Goal: Information Seeking & Learning: Learn about a topic

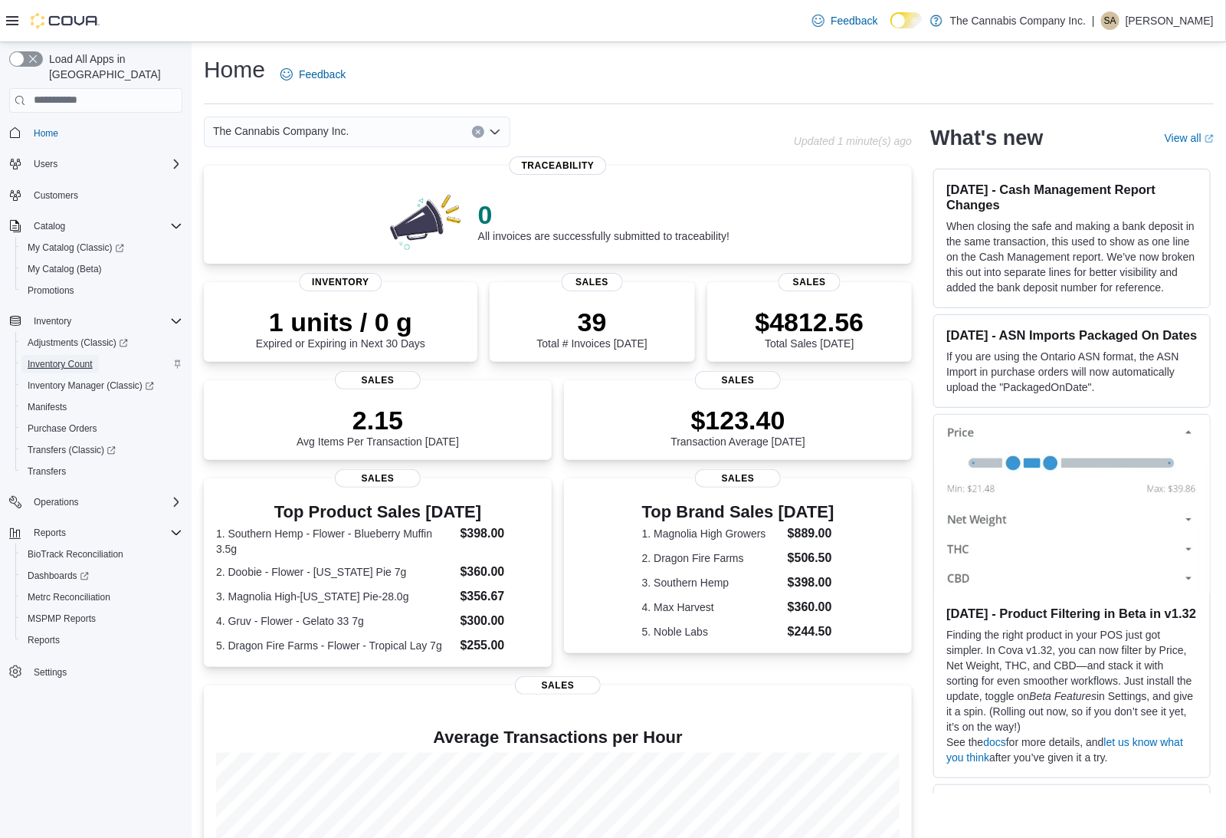
click at [93, 358] on span "Inventory Count" at bounding box center [60, 364] width 65 height 12
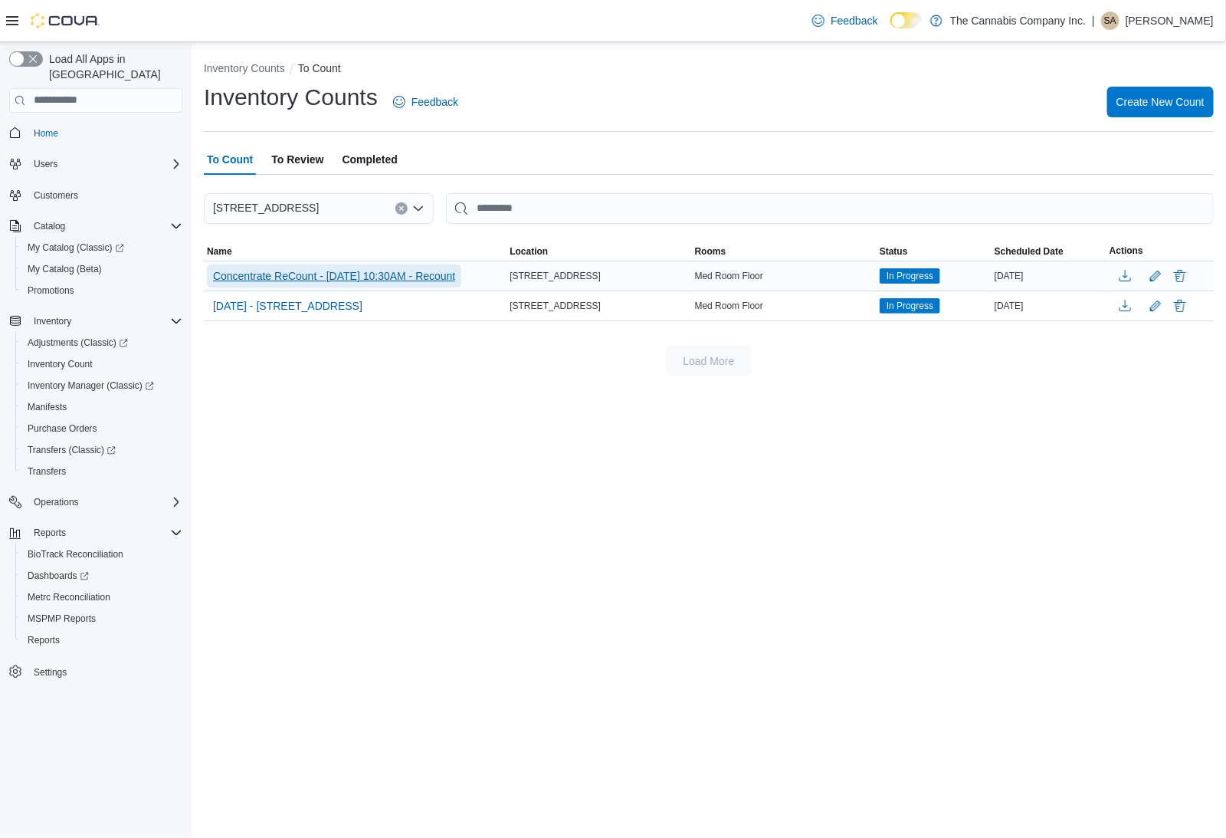
click at [357, 277] on span "Concentrate ReCount - 10/09/2025 10:30AM - Recount" at bounding box center [334, 275] width 242 height 15
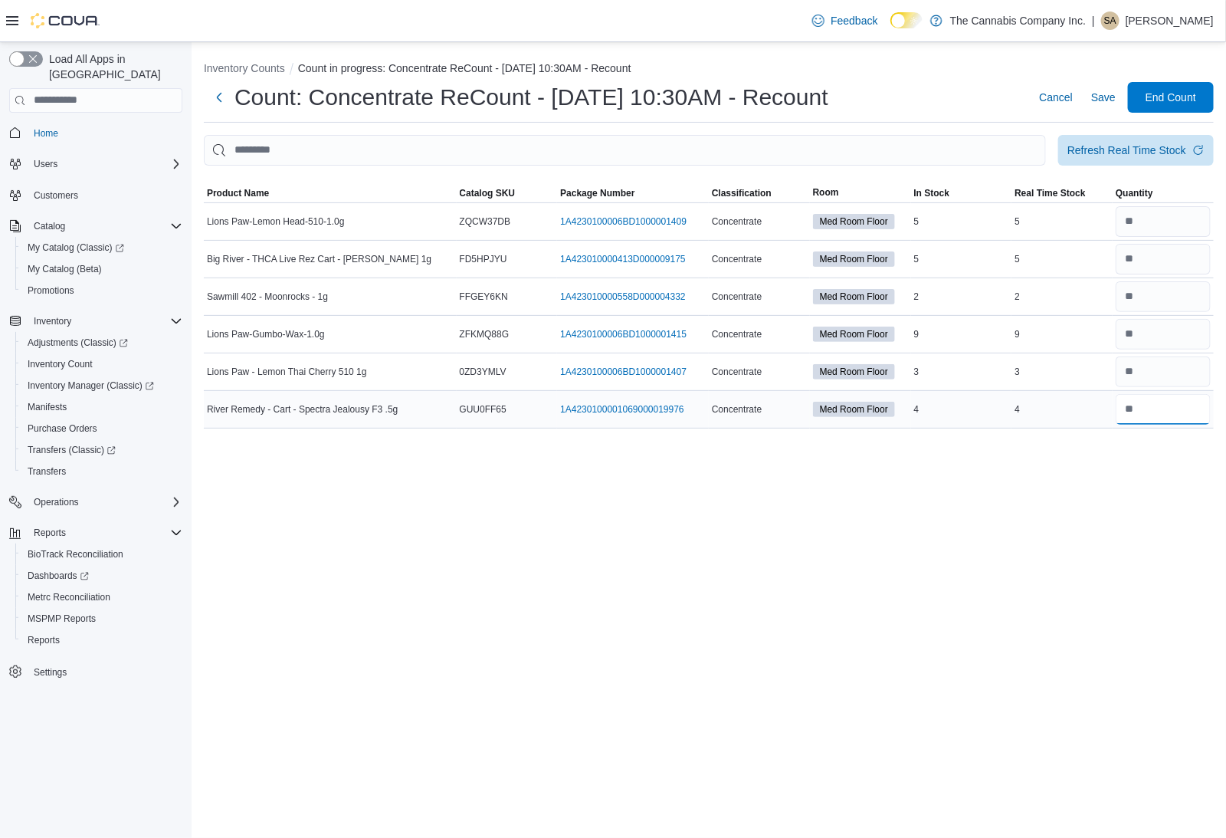
click at [1179, 407] on input "number" at bounding box center [1163, 409] width 95 height 31
click at [1145, 146] on div "Refresh Real Time Stock" at bounding box center [1126, 149] width 119 height 15
click at [1164, 301] on input "number" at bounding box center [1163, 296] width 95 height 31
type input "*"
click at [1075, 264] on div "5" at bounding box center [1062, 259] width 101 height 18
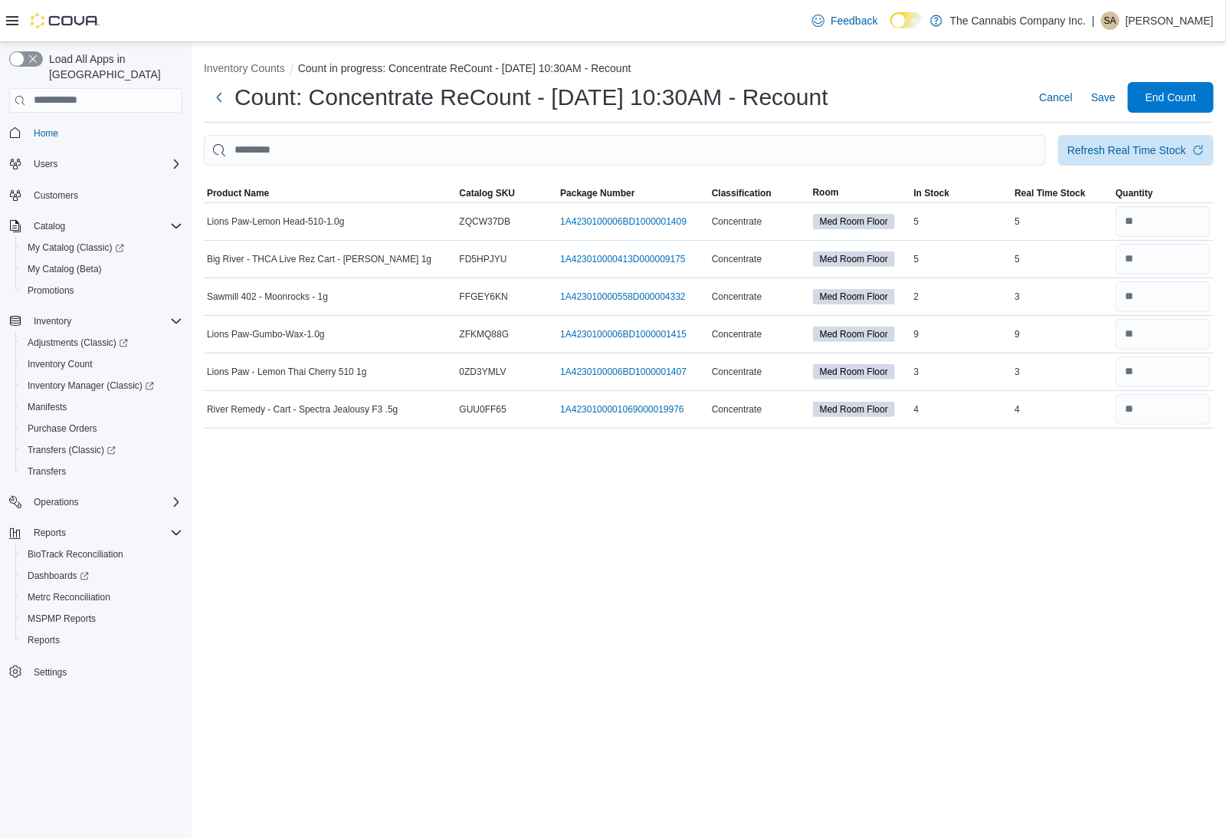
click at [1169, 166] on div at bounding box center [709, 175] width 1010 height 18
click at [1172, 149] on div "Refresh Real Time Stock" at bounding box center [1126, 149] width 119 height 15
click at [1155, 221] on input "number" at bounding box center [1163, 221] width 95 height 31
type input "*"
click at [1157, 262] on input "number" at bounding box center [1163, 259] width 95 height 31
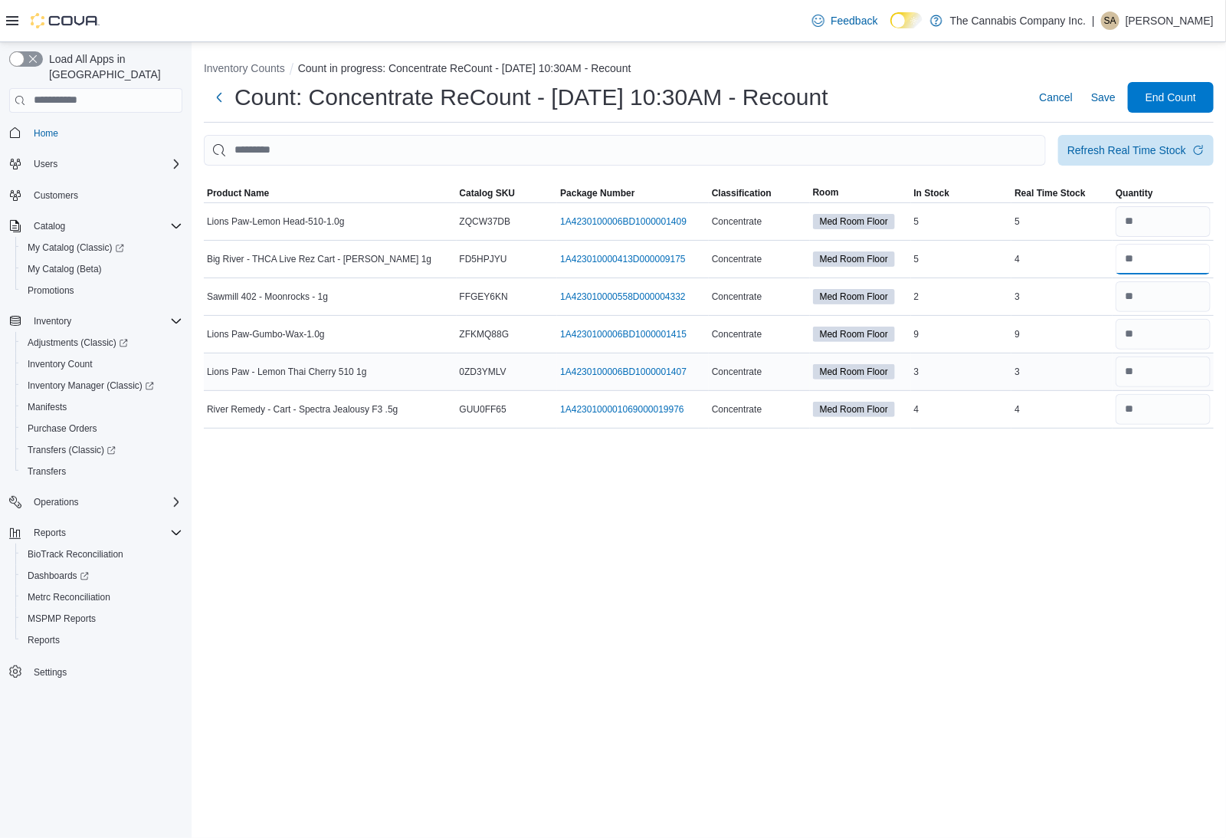
type input "*"
click at [1151, 372] on input "number" at bounding box center [1163, 371] width 95 height 31
type input "*"
click at [1155, 415] on input "number" at bounding box center [1163, 409] width 95 height 31
click at [1163, 151] on div "Refresh Real Time Stock" at bounding box center [1126, 149] width 119 height 15
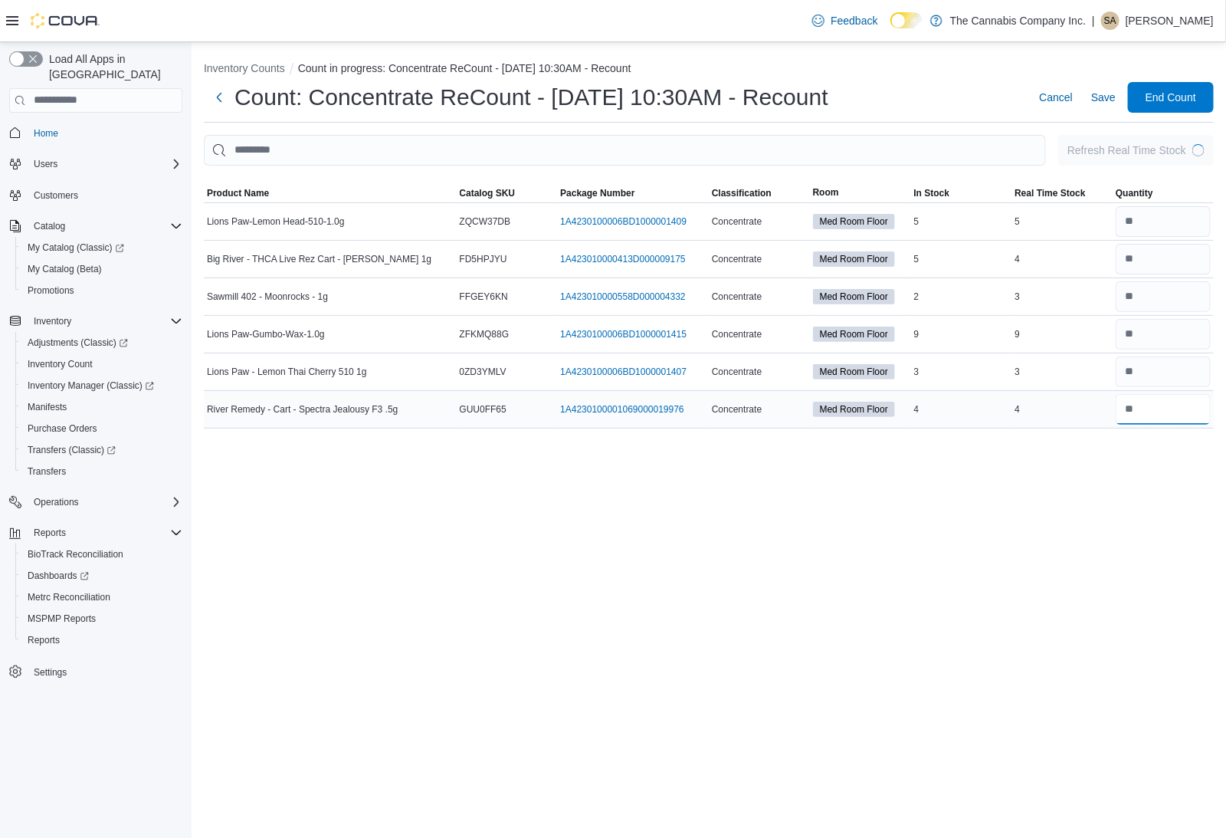
click at [1162, 406] on input "number" at bounding box center [1163, 409] width 95 height 31
type input "*"
click at [1033, 516] on div "Inventory Counts Count in progress: Concentrate ReCount - 10/09/2025 10:30AM - …" at bounding box center [709, 439] width 1034 height 795
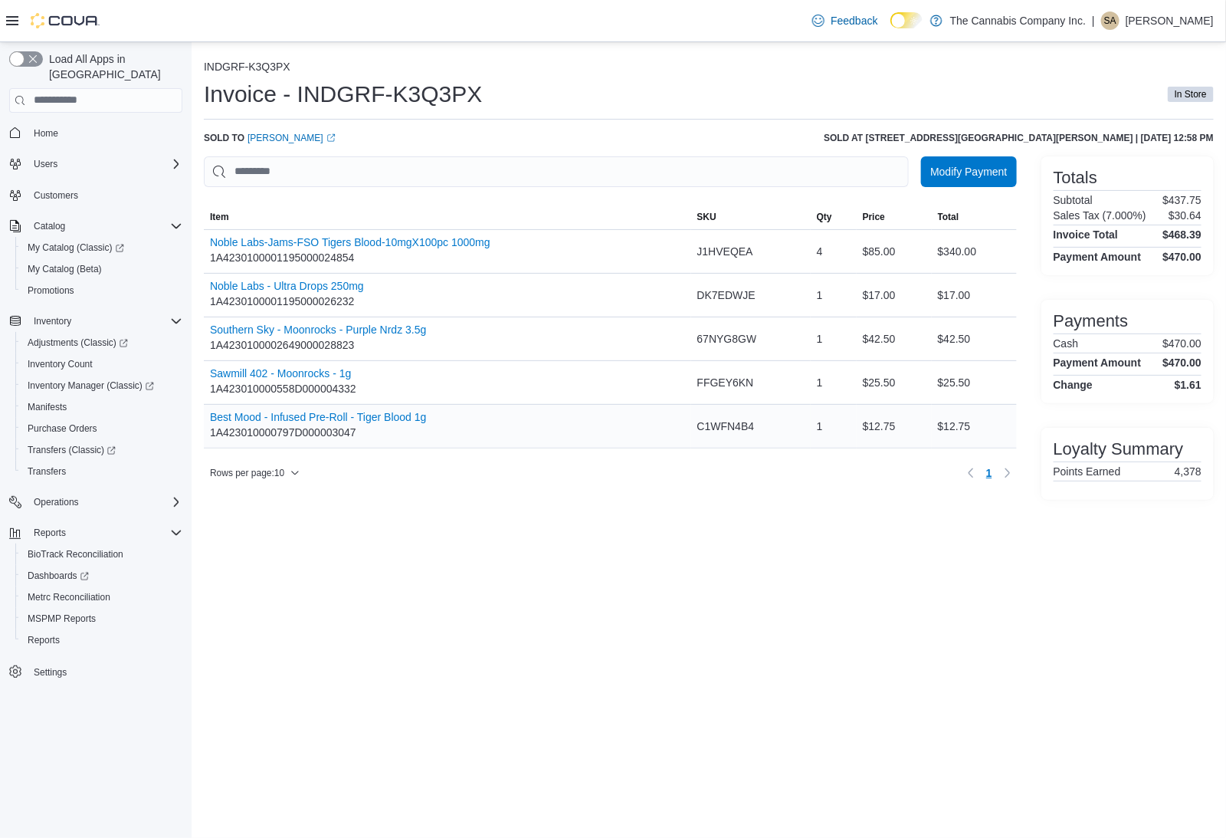
click at [451, 427] on div "Best Mood - Infused Pre-Roll - Tiger Blood 1g 1A423010000797D000003047" at bounding box center [447, 426] width 487 height 43
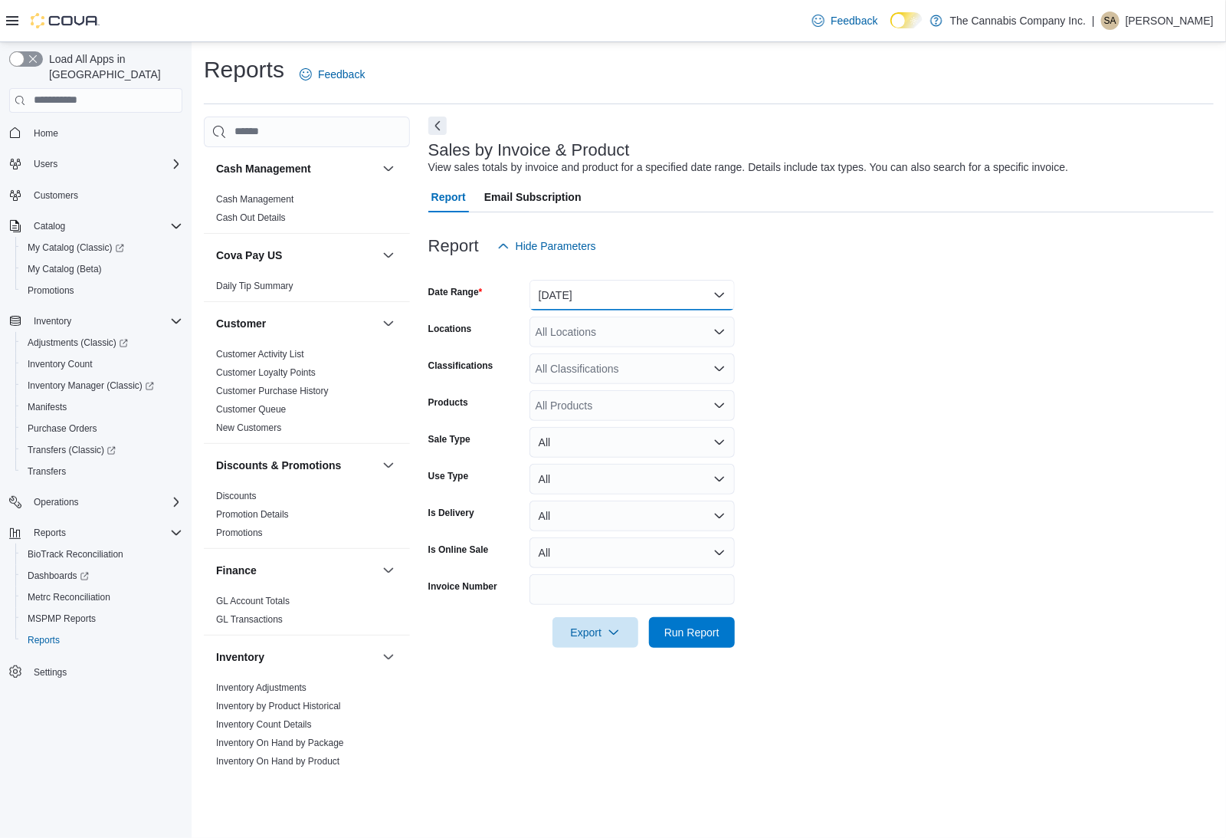
click at [611, 290] on button "Yesterday" at bounding box center [632, 295] width 205 height 31
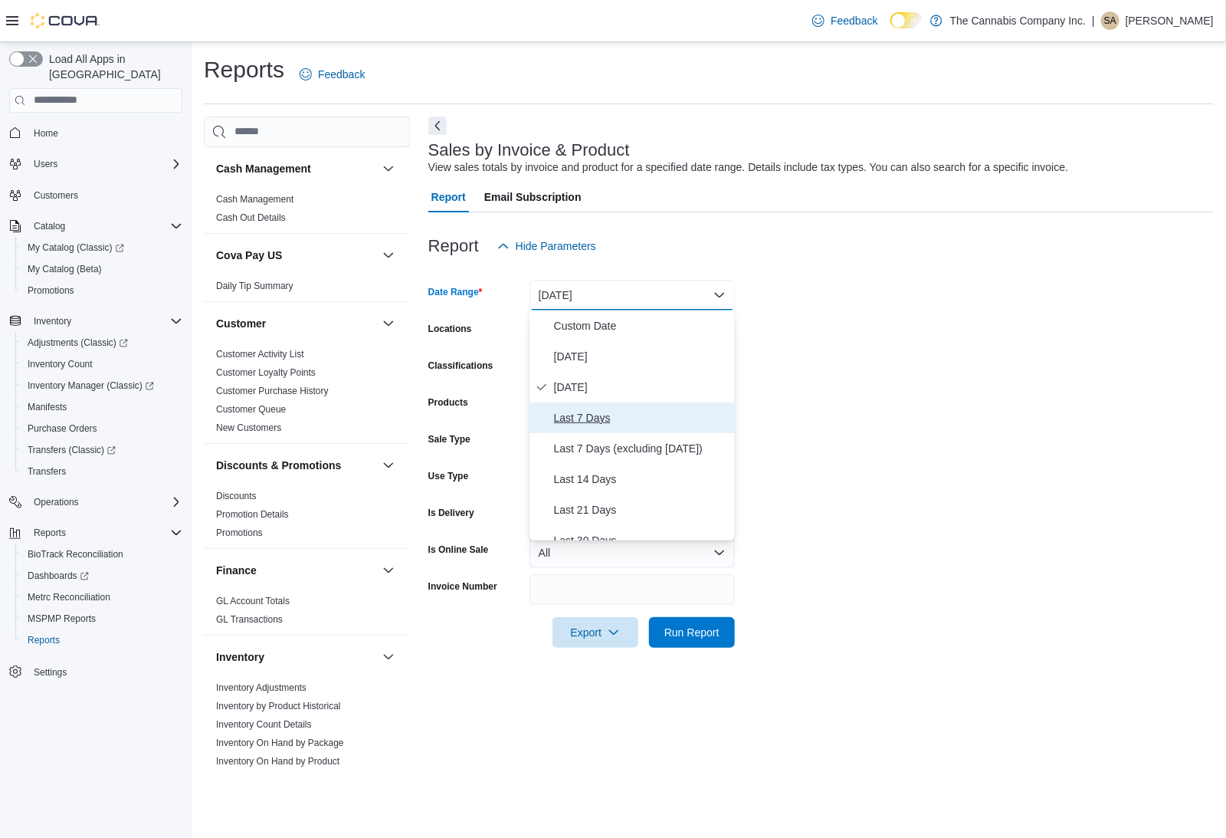
click at [604, 412] on span "Last 7 Days" at bounding box center [641, 417] width 175 height 18
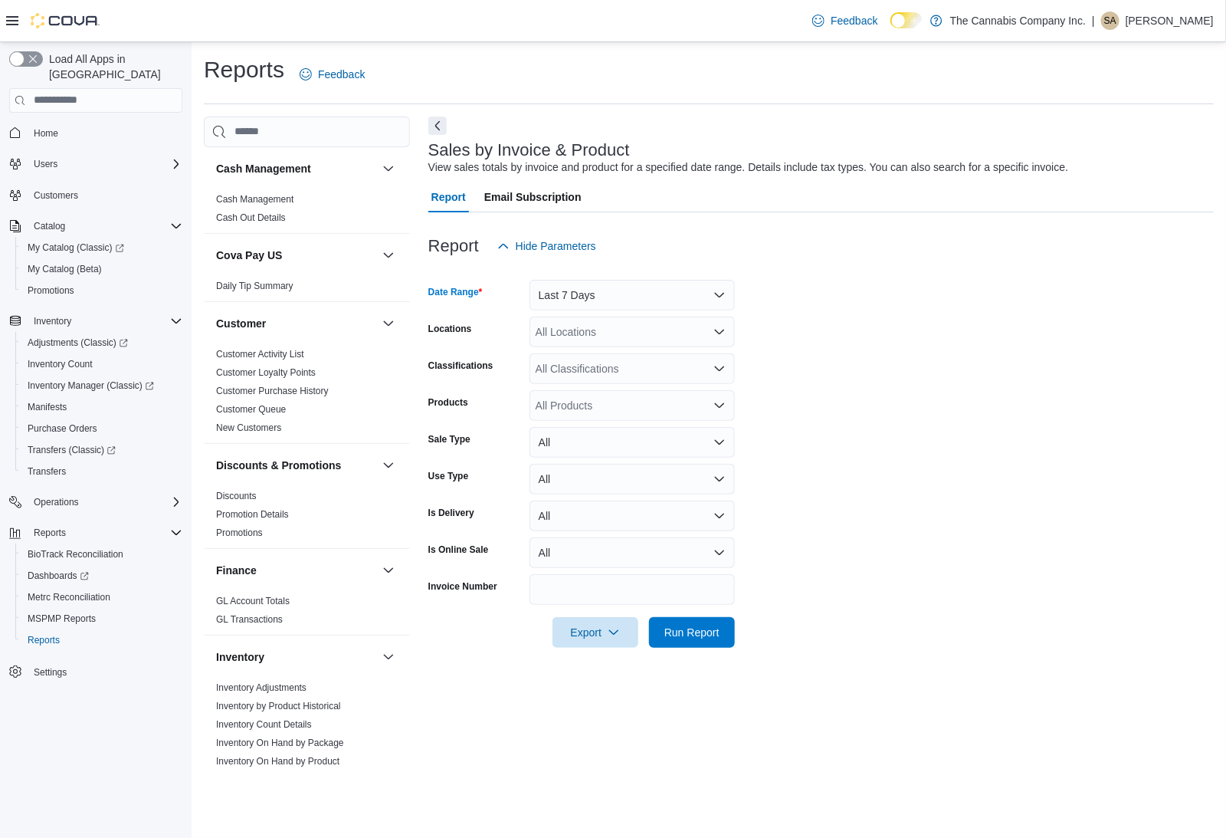
click at [612, 411] on div "All Products" at bounding box center [632, 405] width 205 height 31
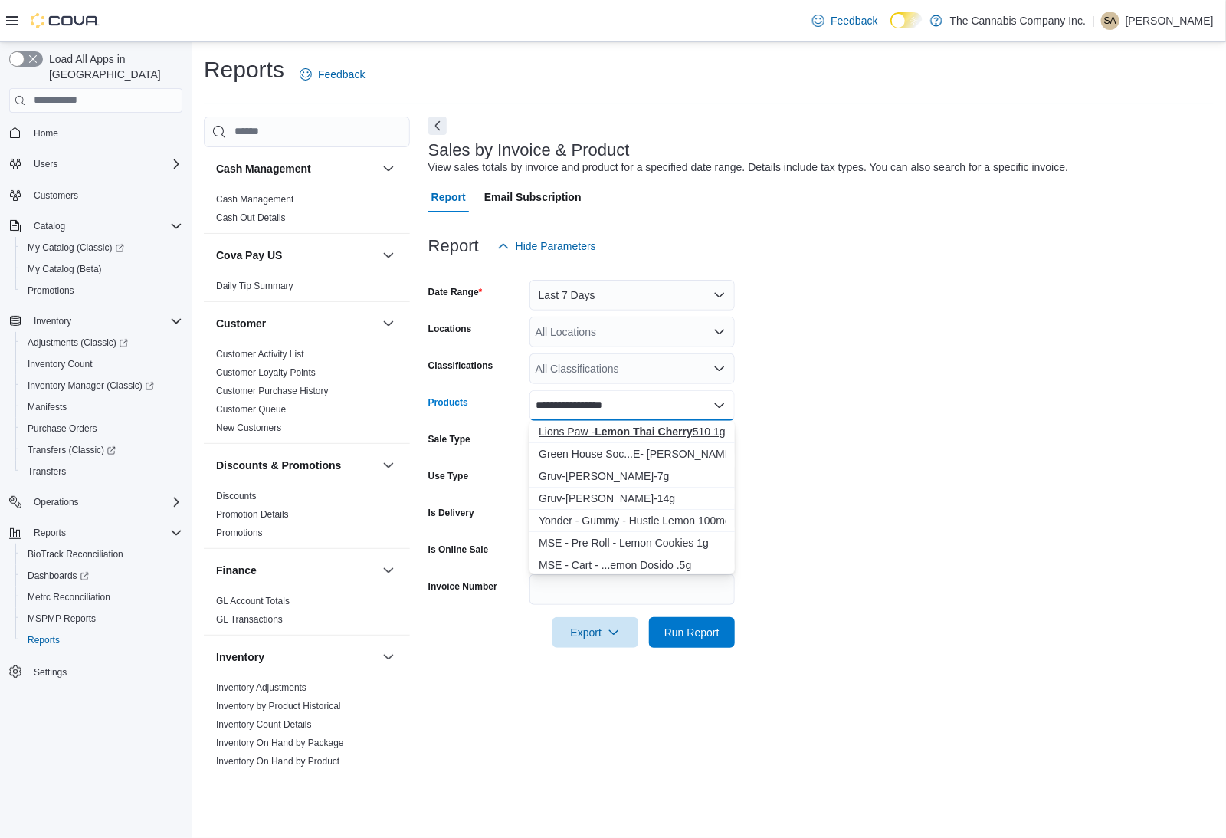
type input "**********"
click at [616, 432] on strong "Lemon Thai Cherry" at bounding box center [644, 431] width 98 height 12
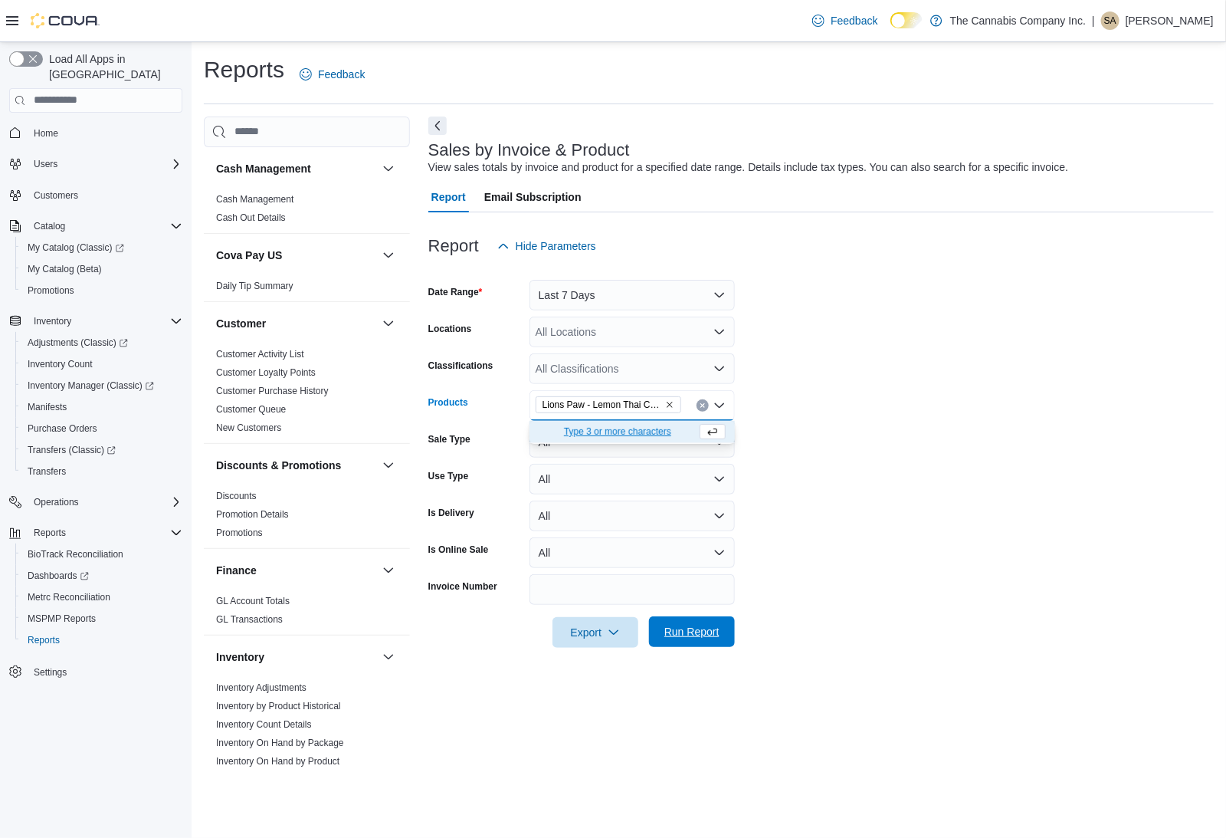
click at [707, 634] on span "Run Report" at bounding box center [691, 631] width 55 height 15
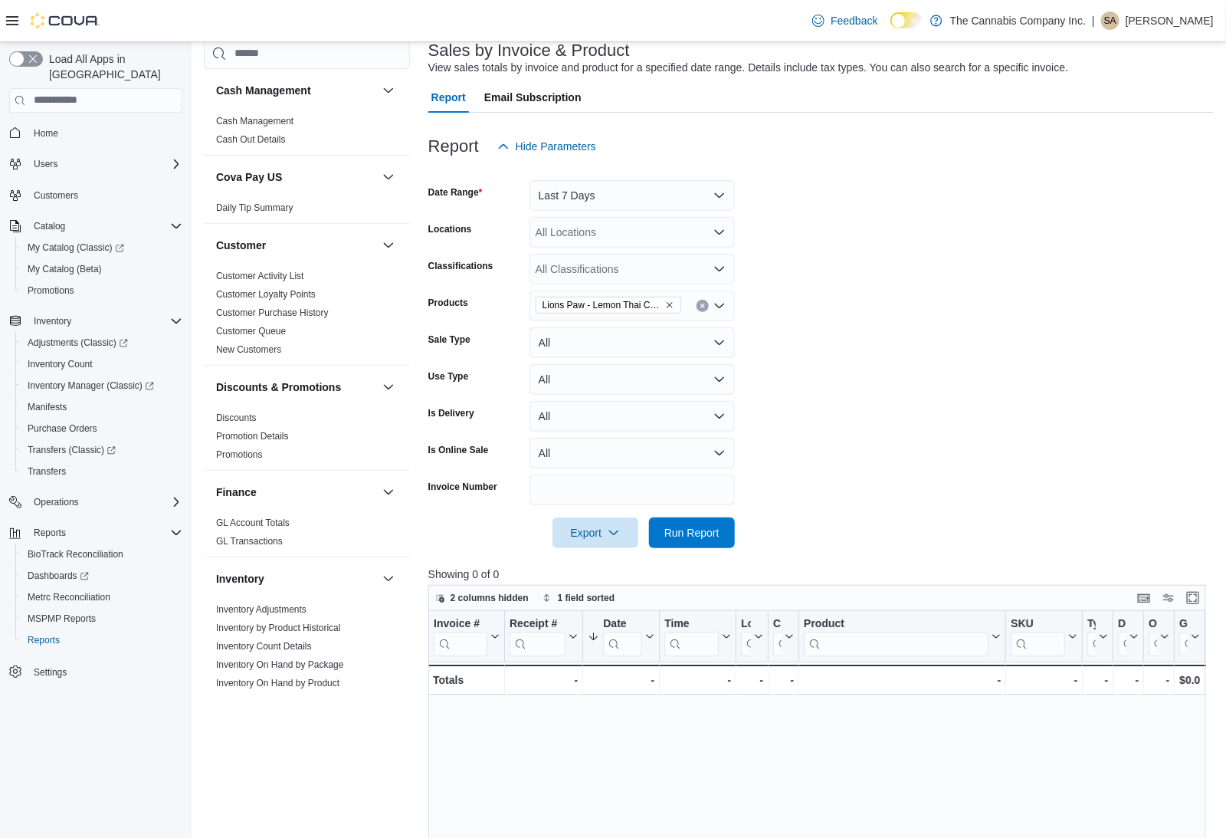
scroll to position [127, 0]
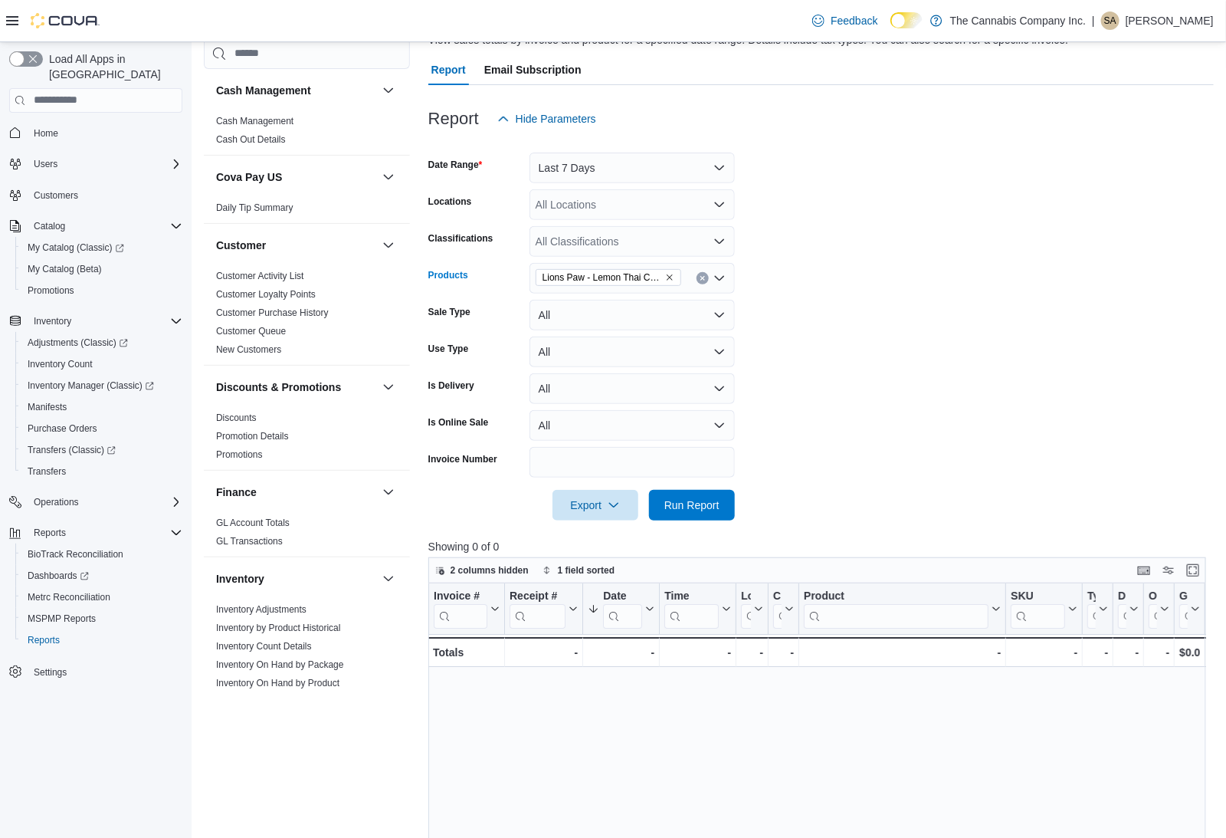
click at [670, 277] on icon "Remove Lions Paw - Lemon Thai Cherry 510 1g from selection in this group" at bounding box center [670, 277] width 6 height 6
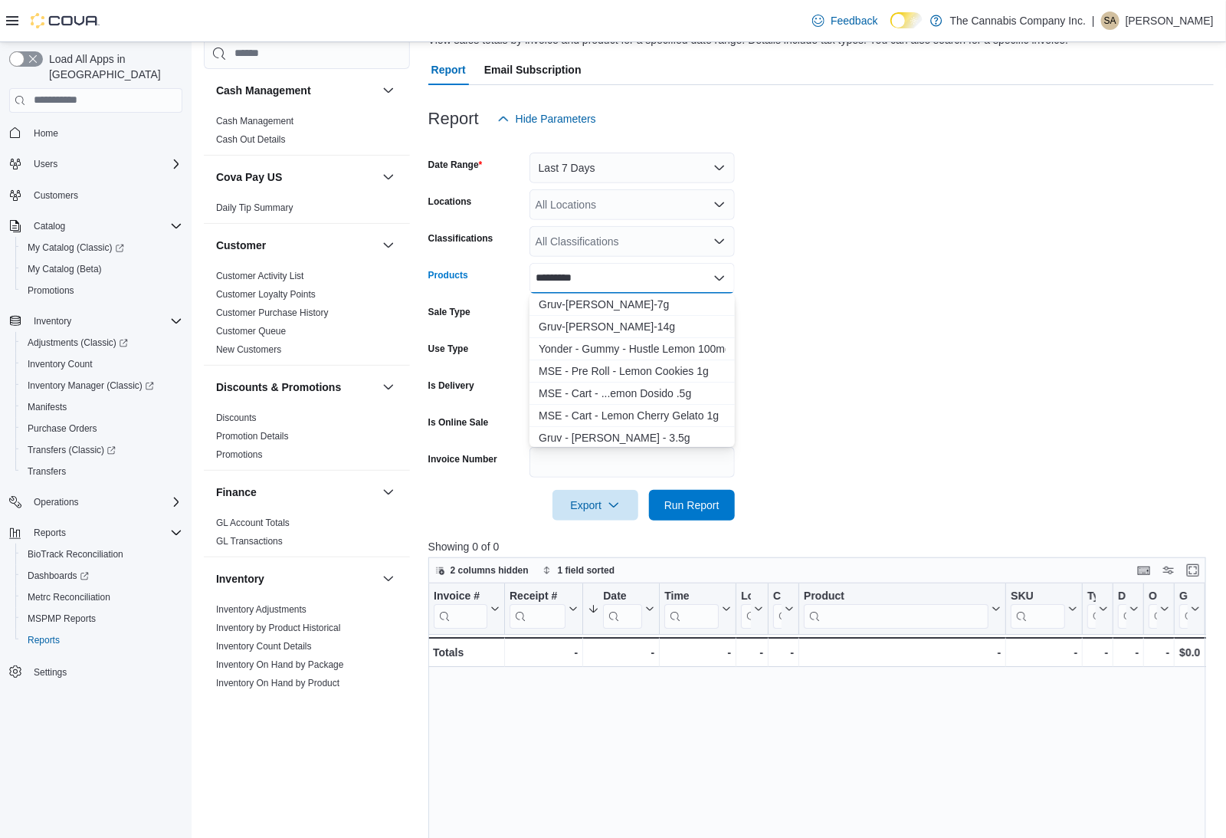
type input "**********"
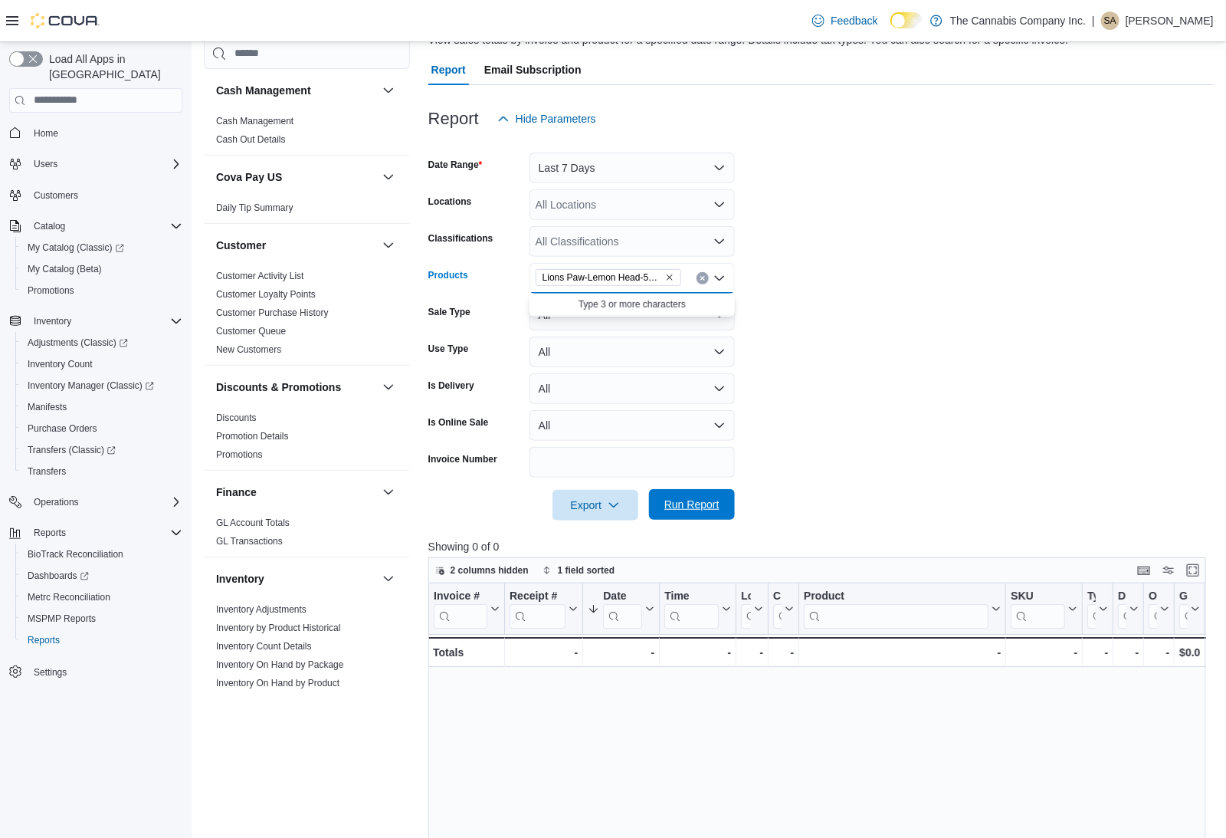
click at [695, 512] on span "Run Report" at bounding box center [691, 504] width 67 height 31
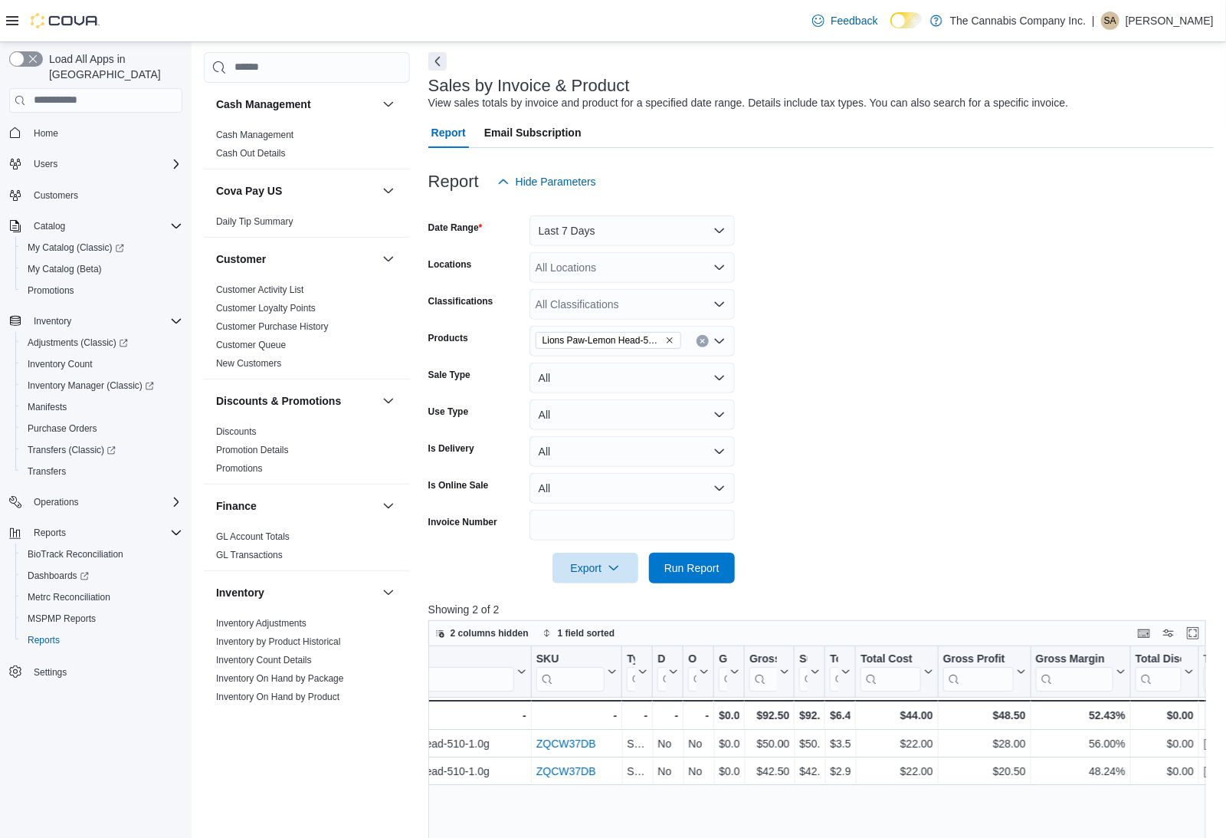
scroll to position [31, 0]
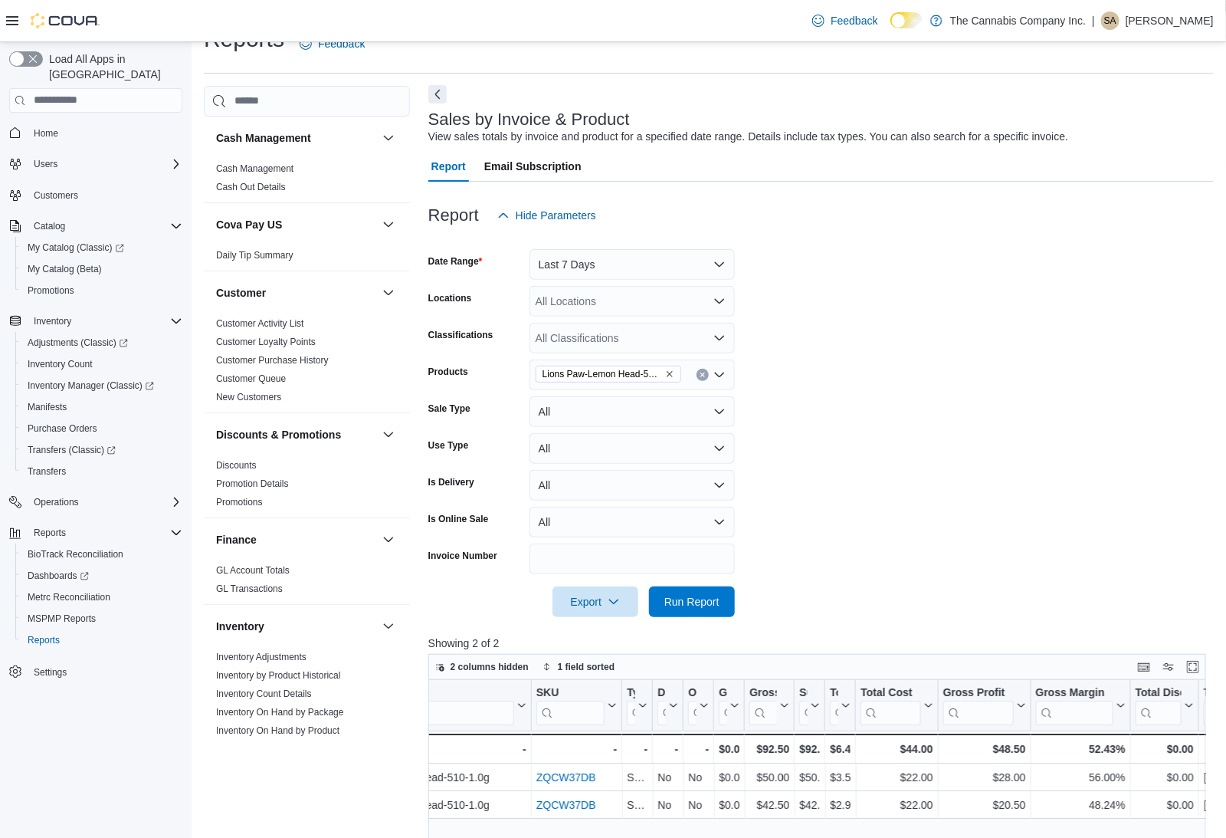
click at [441, 102] on button "Next" at bounding box center [437, 94] width 18 height 18
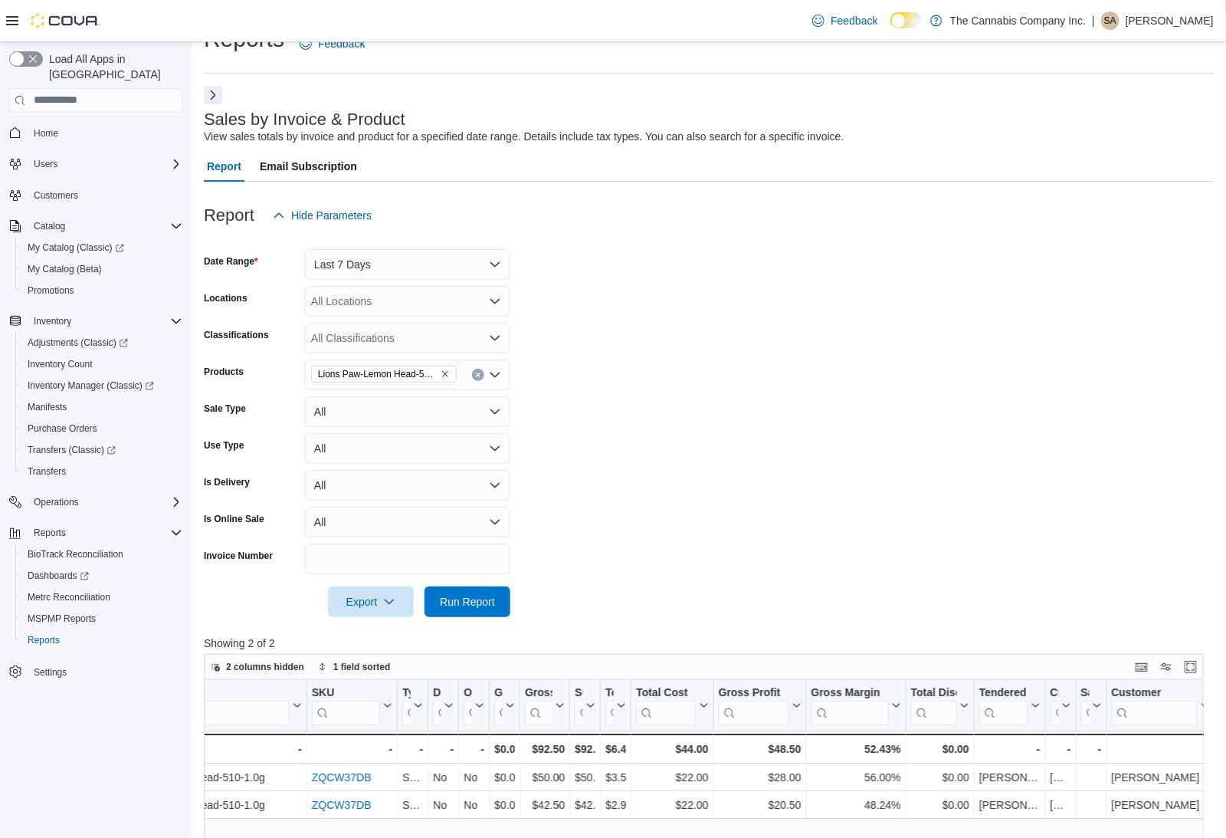
scroll to position [0, 0]
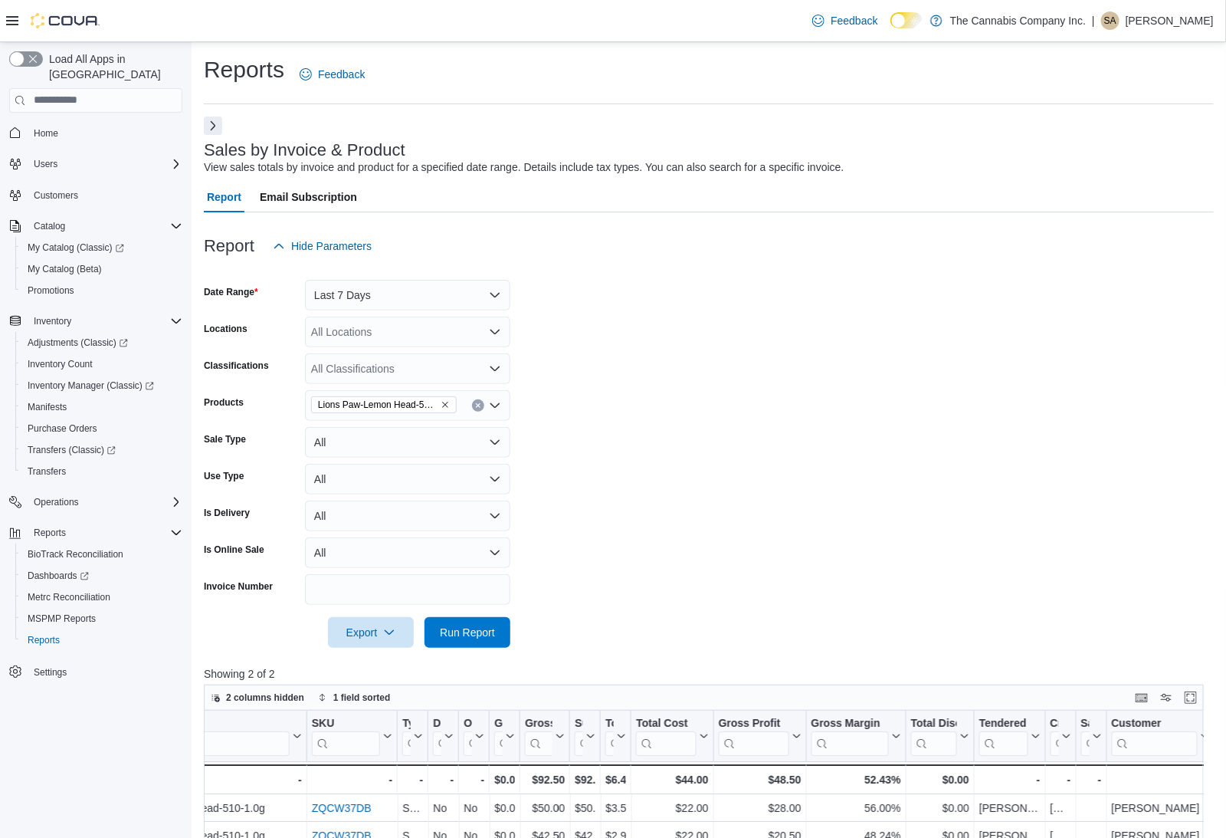
click at [17, 23] on icon at bounding box center [12, 21] width 12 height 12
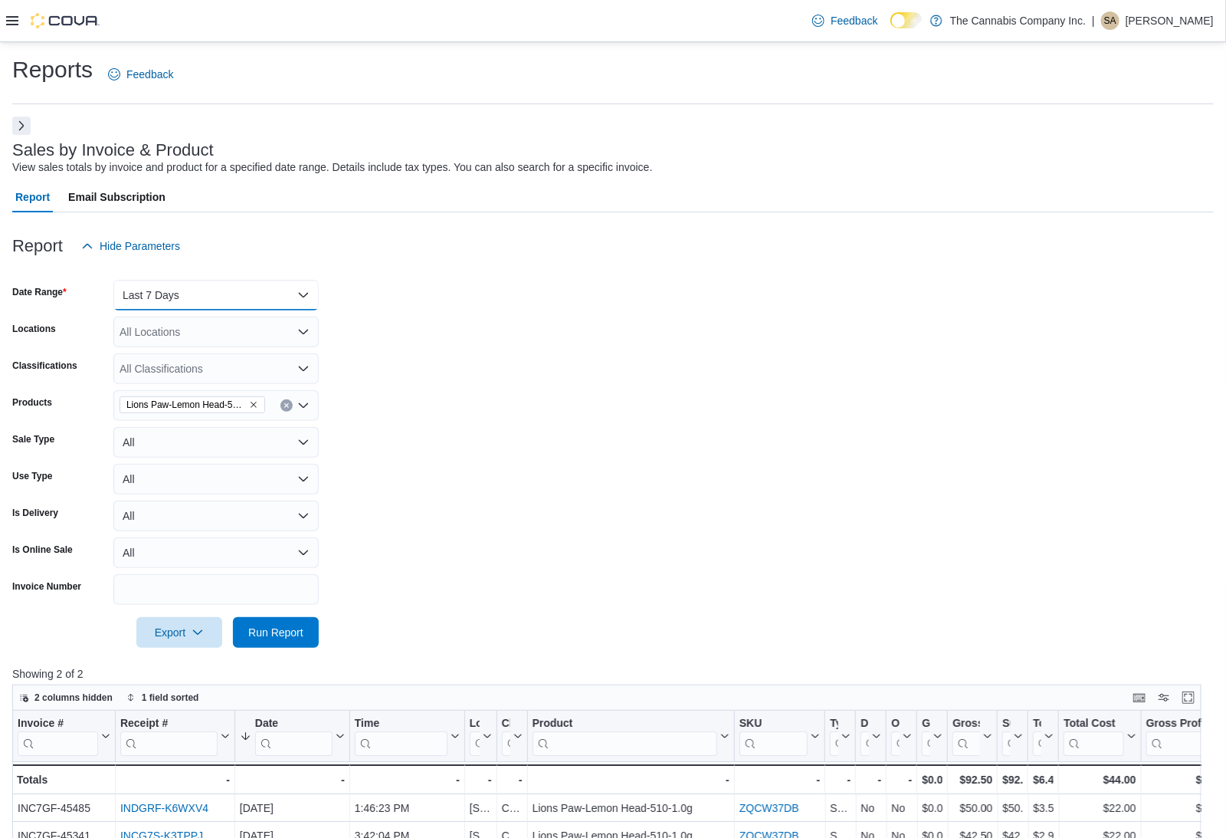
click at [244, 291] on button "Last 7 Days" at bounding box center [215, 295] width 205 height 31
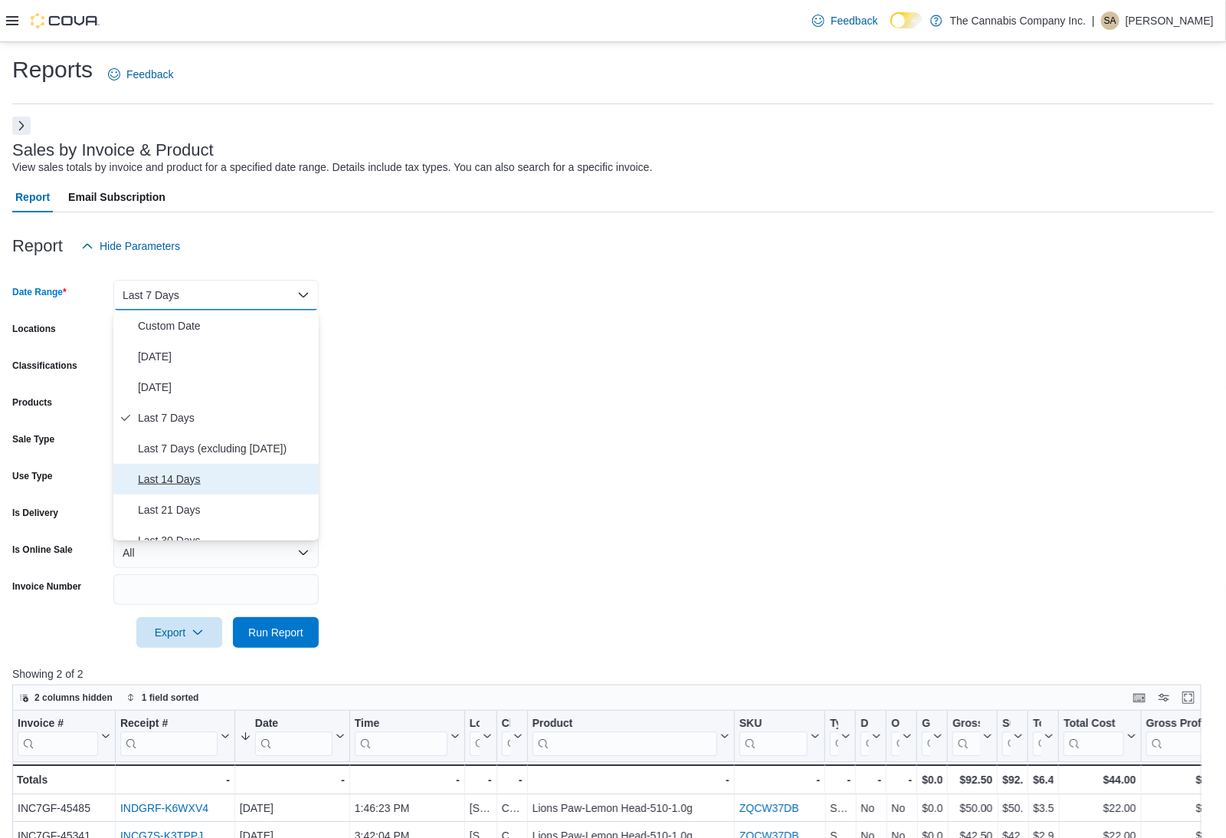
click at [225, 490] on button "Last 14 Days" at bounding box center [215, 479] width 205 height 31
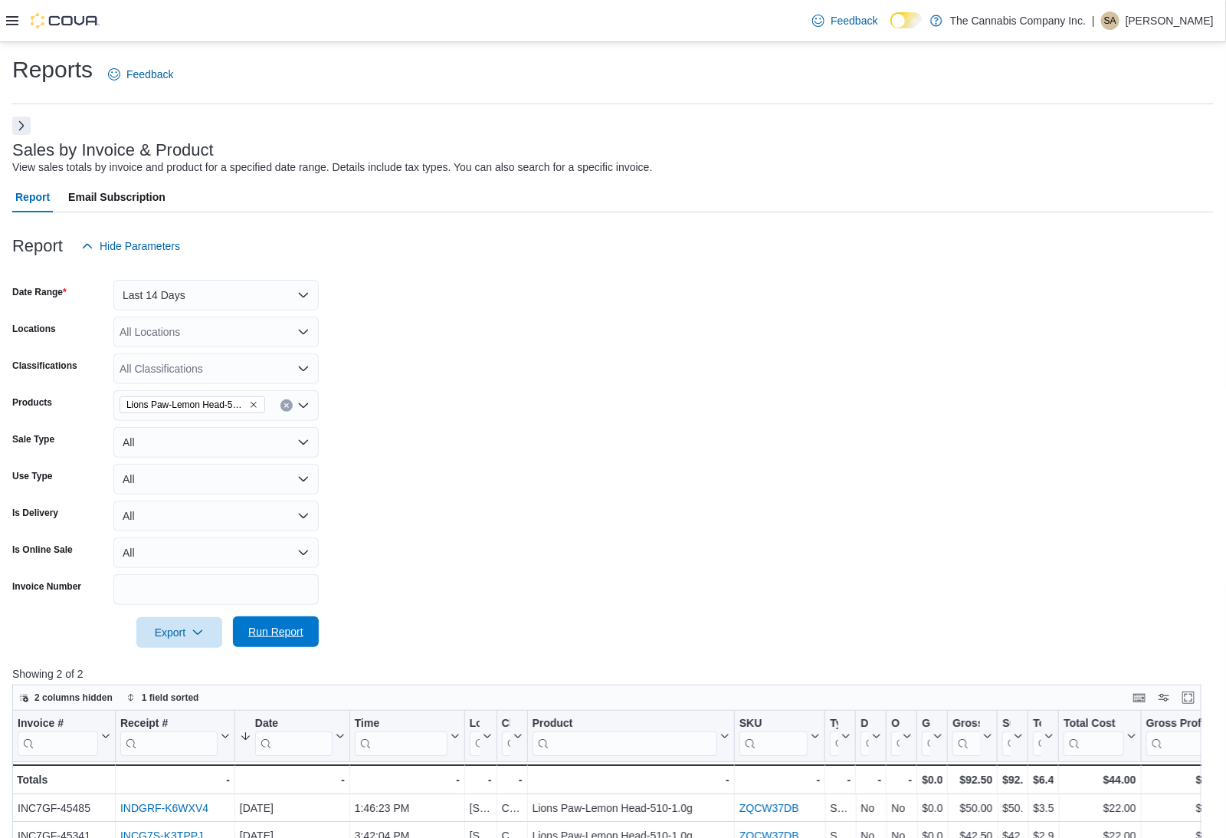
click at [262, 626] on span "Run Report" at bounding box center [275, 631] width 55 height 15
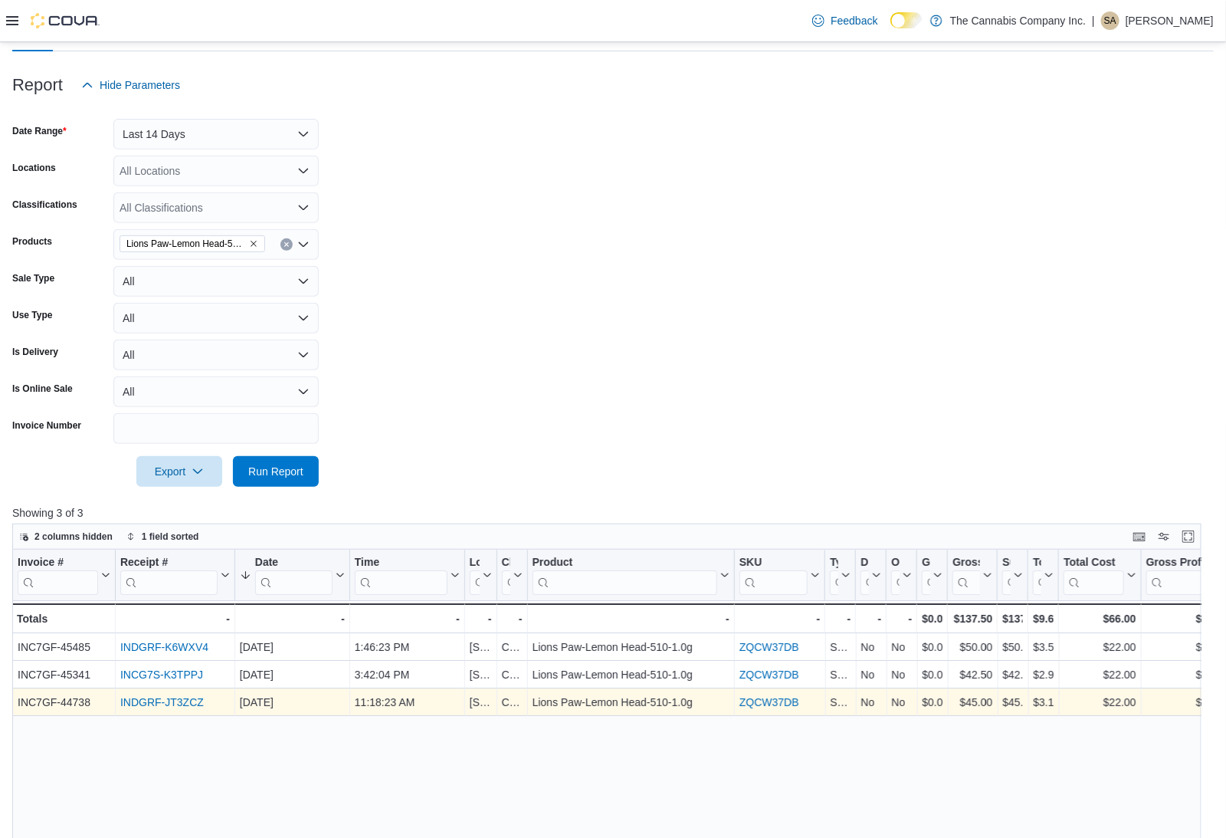
scroll to position [156, 0]
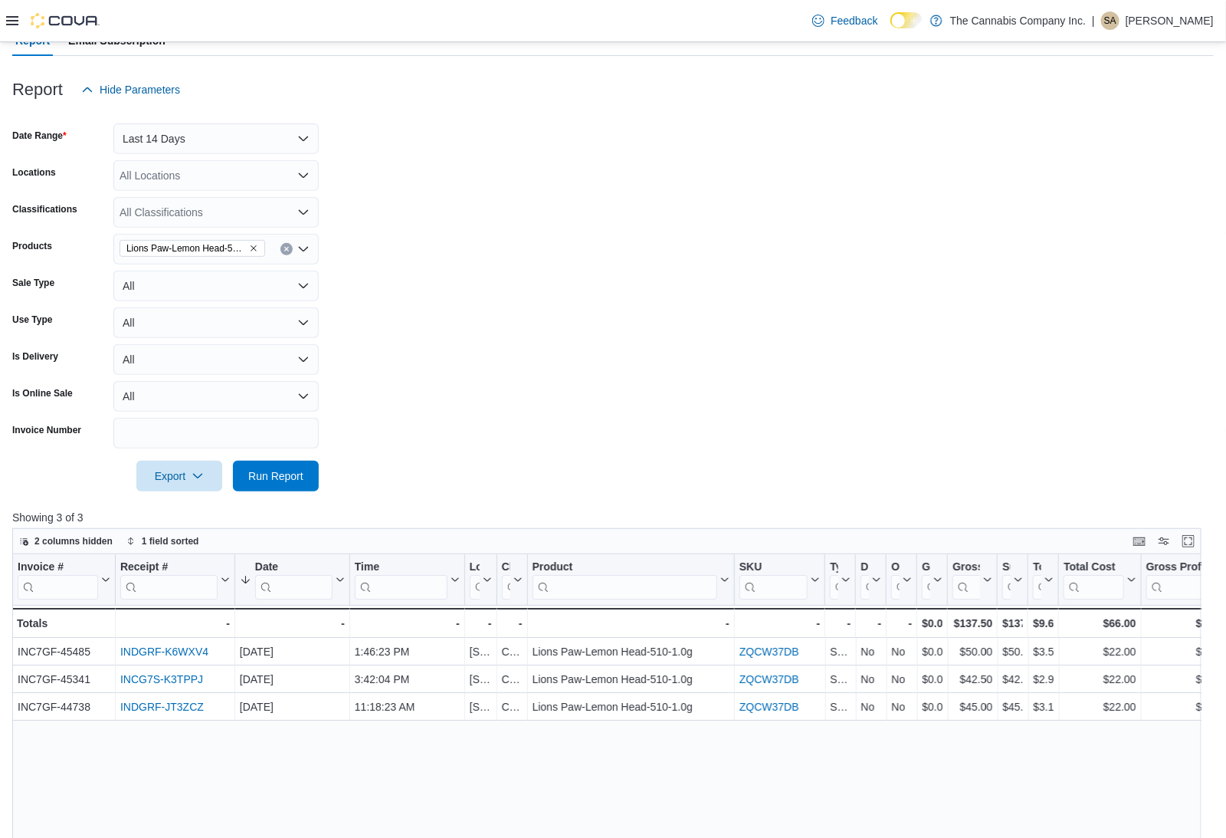
click at [253, 248] on icon "Remove Lions Paw-Lemon Head-510-1.0g from selection in this group" at bounding box center [254, 248] width 6 height 6
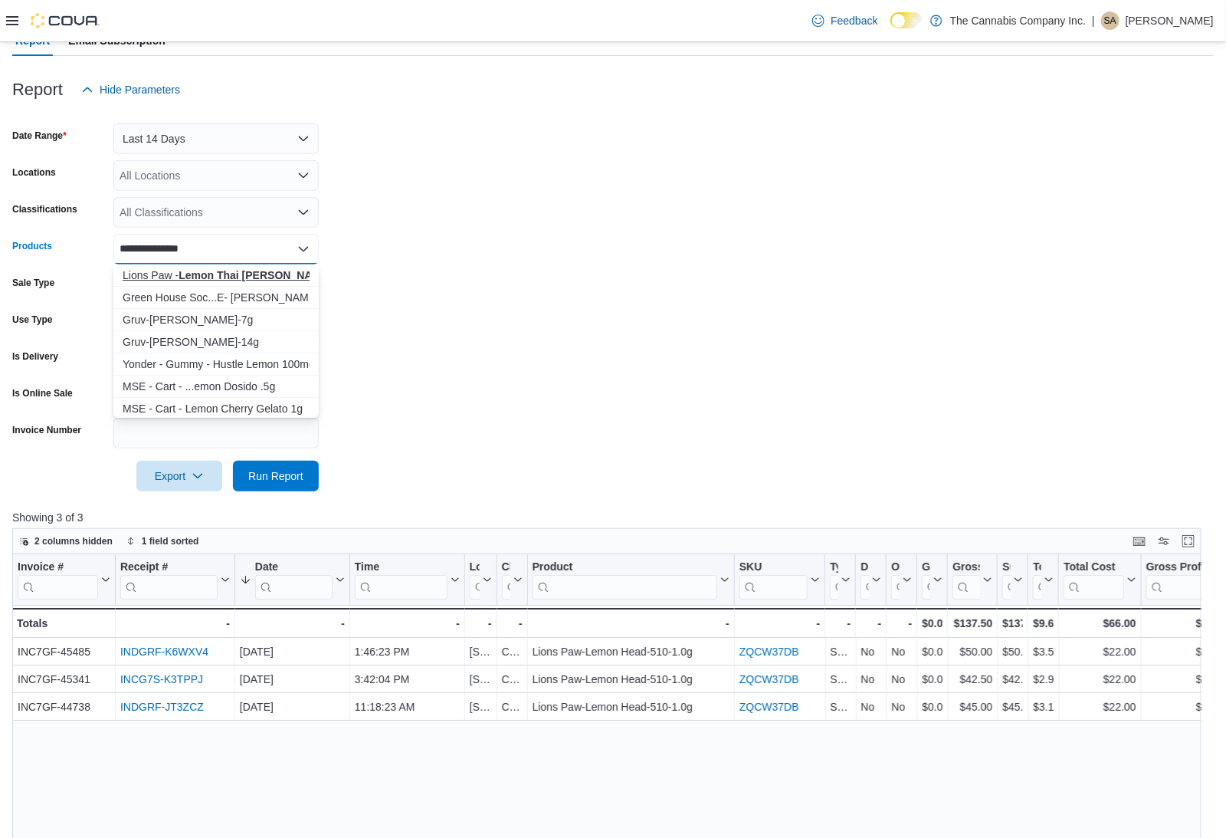
type input "**********"
click at [243, 274] on strong "Lemon Thai Cher" at bounding box center [255, 275] width 153 height 12
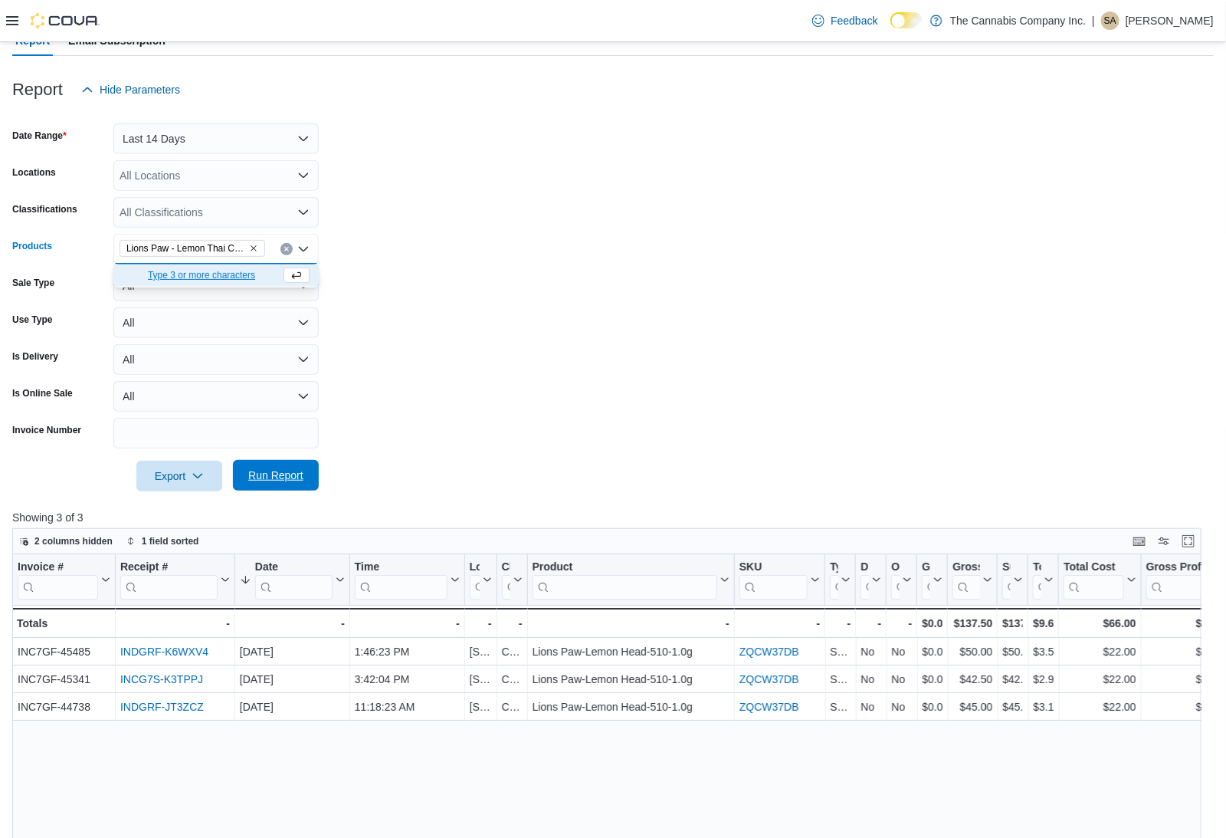
click at [277, 471] on span "Run Report" at bounding box center [275, 474] width 55 height 15
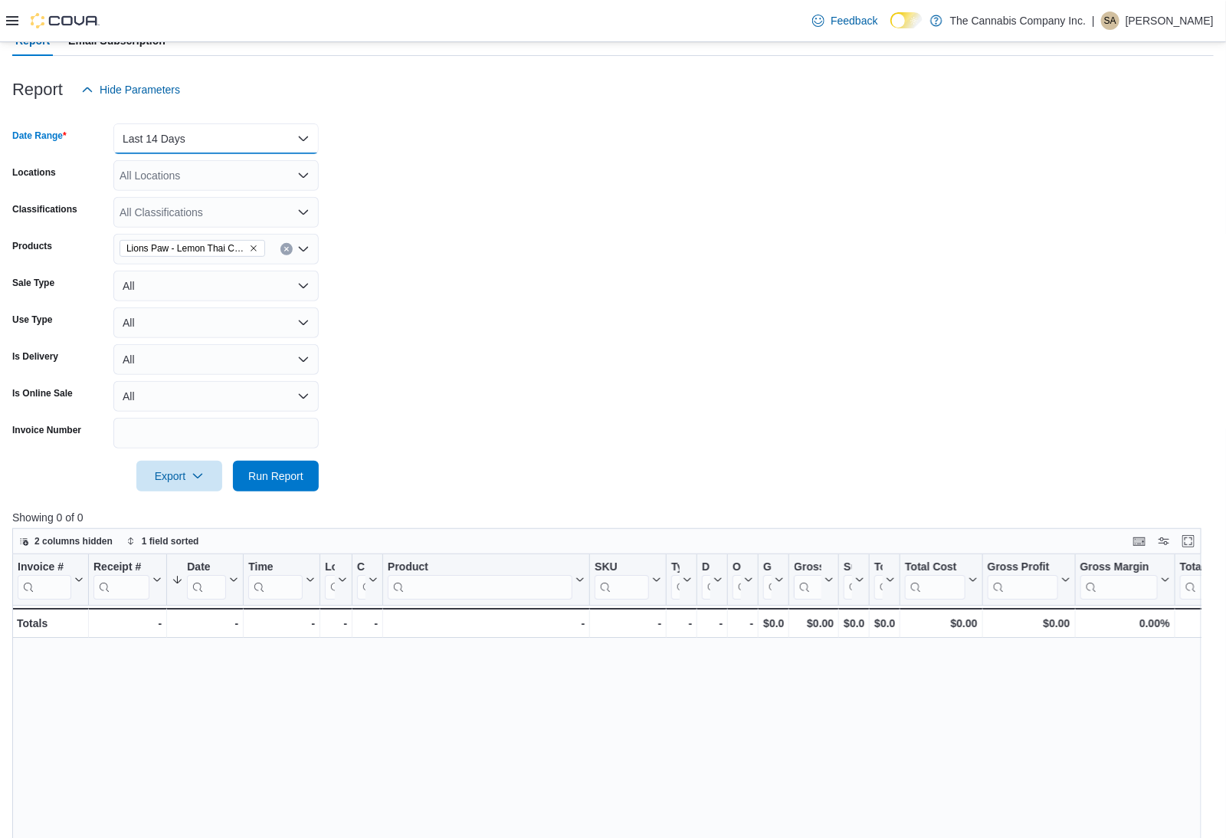
click at [246, 138] on button "Last 14 Days" at bounding box center [215, 138] width 205 height 31
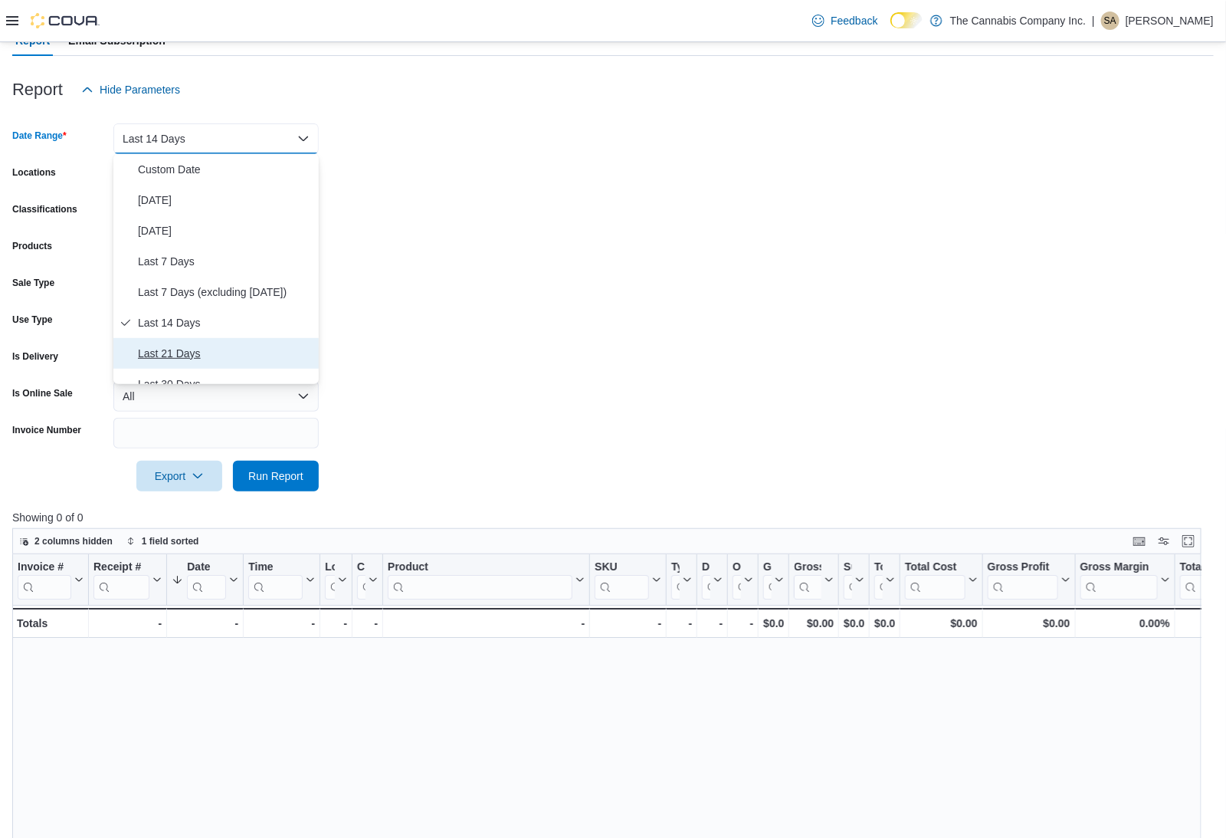
click at [241, 356] on span "Last 21 Days" at bounding box center [225, 353] width 175 height 18
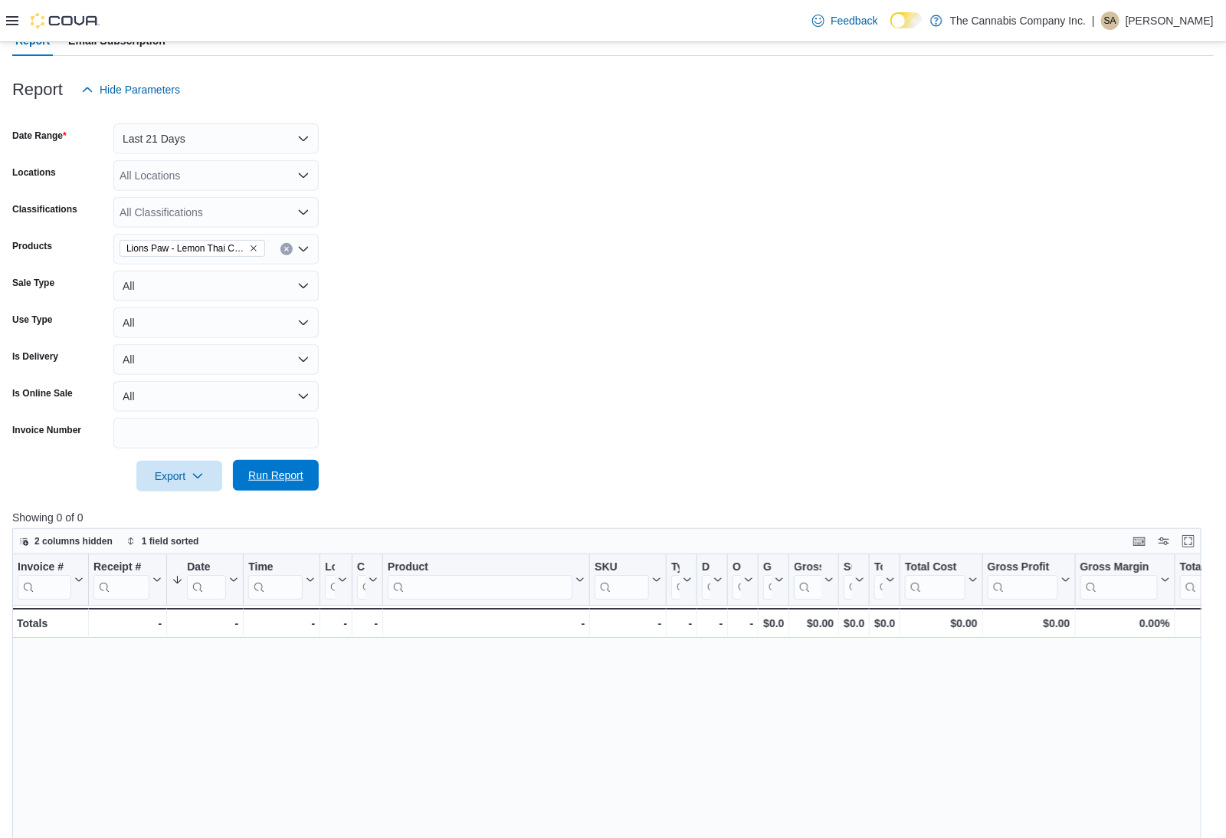
click at [262, 481] on span "Run Report" at bounding box center [275, 474] width 55 height 15
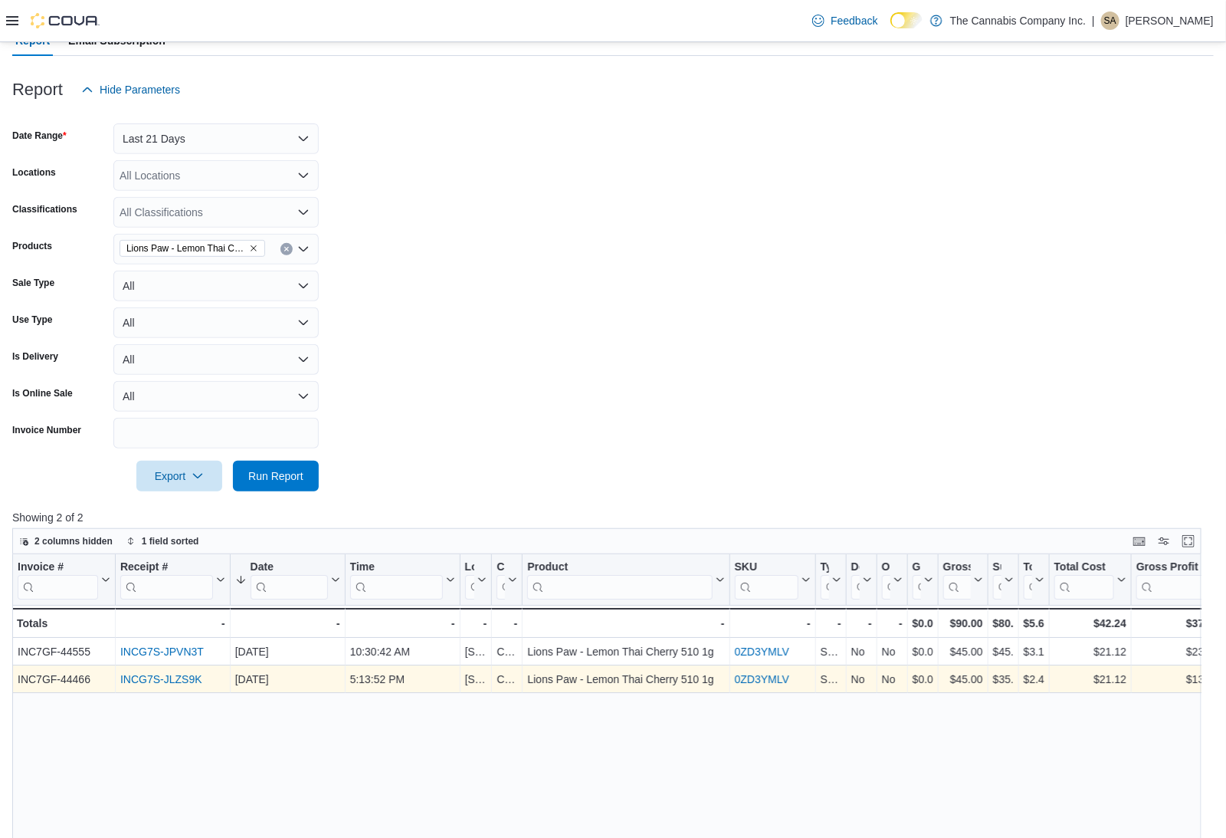
click at [165, 675] on link "INCG7S-JLZS9K" at bounding box center [161, 679] width 82 height 12
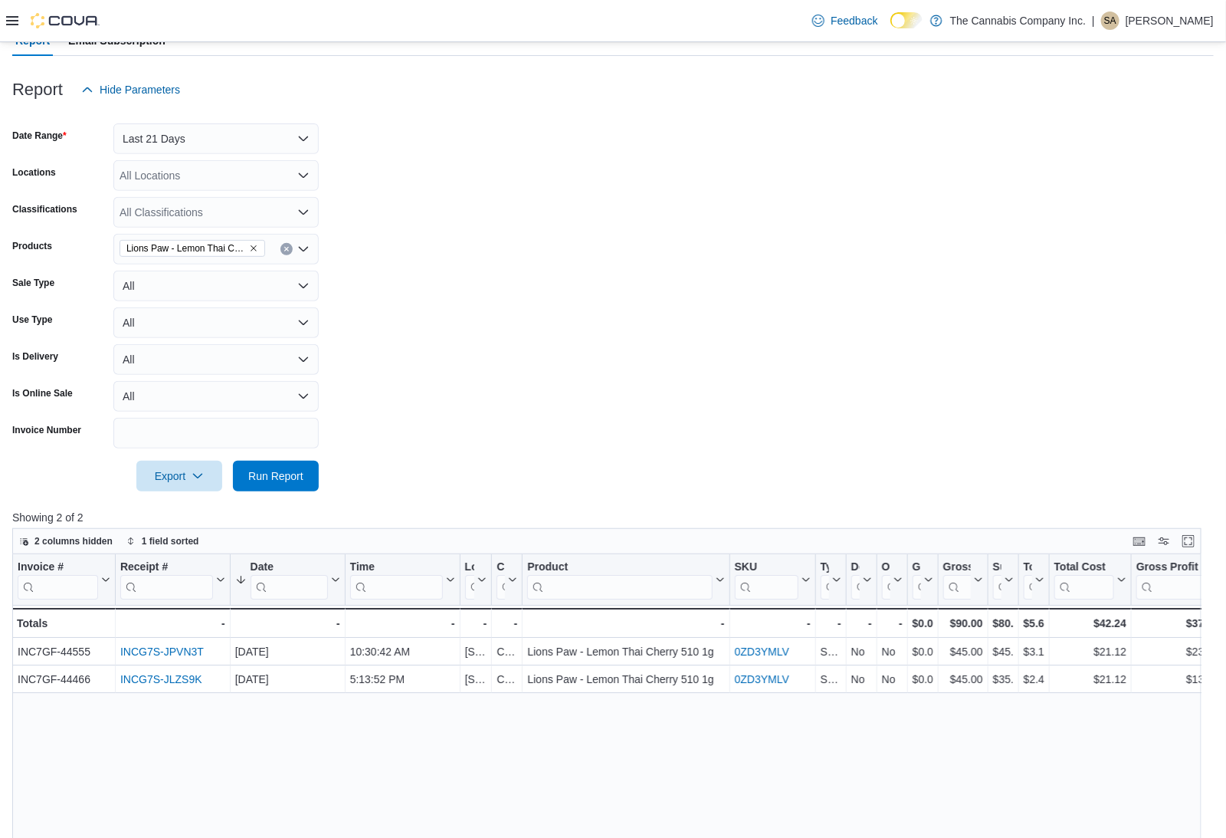
click at [255, 244] on icon "Remove Lions Paw - Lemon Thai Cherry 510 1g from selection in this group" at bounding box center [253, 248] width 9 height 9
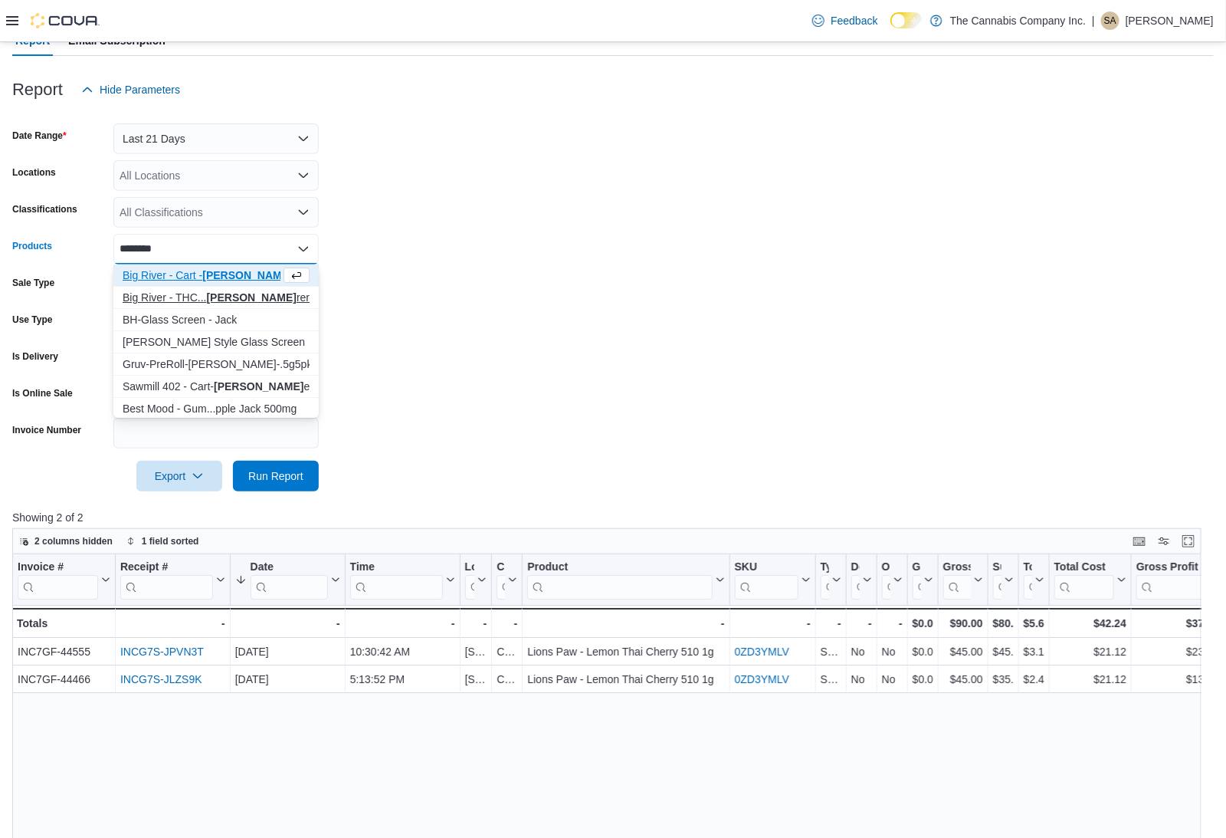
type input "********"
click at [247, 301] on strong "Jack Her" at bounding box center [251, 297] width 90 height 12
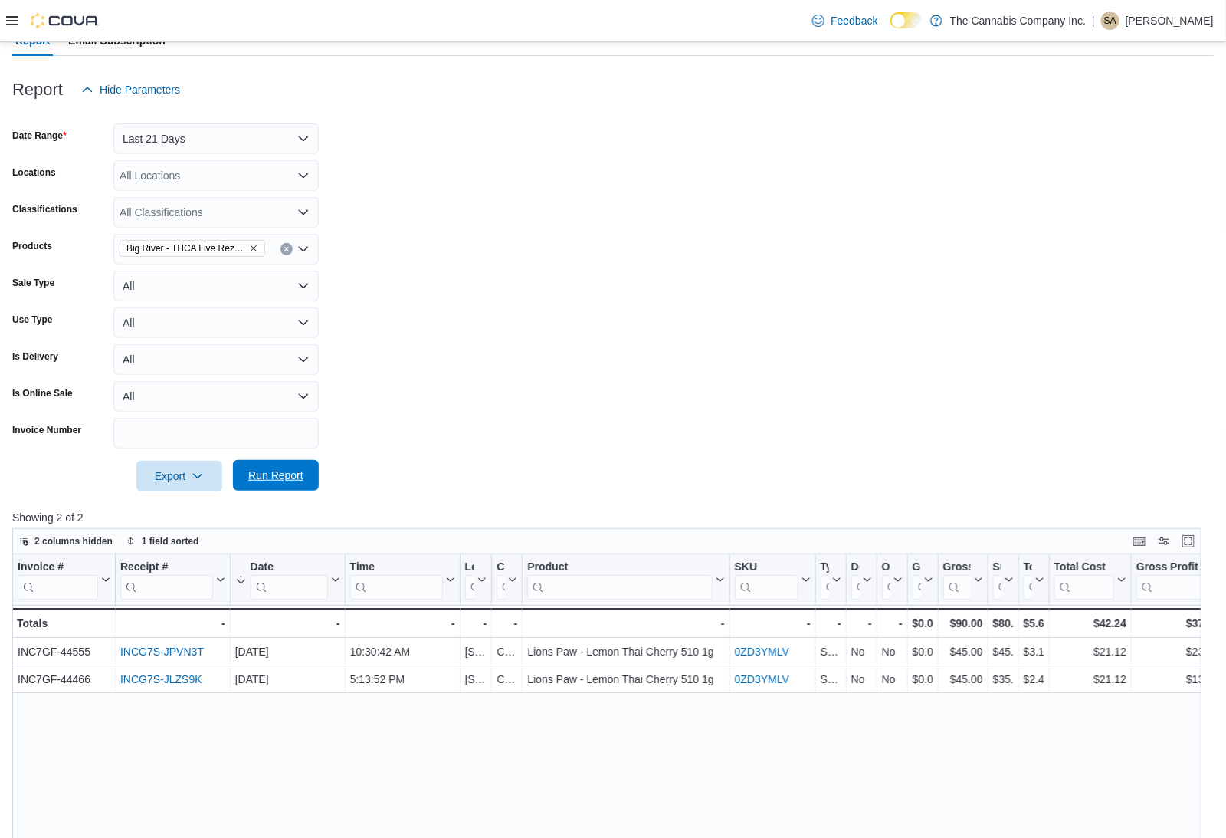
click at [290, 480] on span "Run Report" at bounding box center [275, 474] width 55 height 15
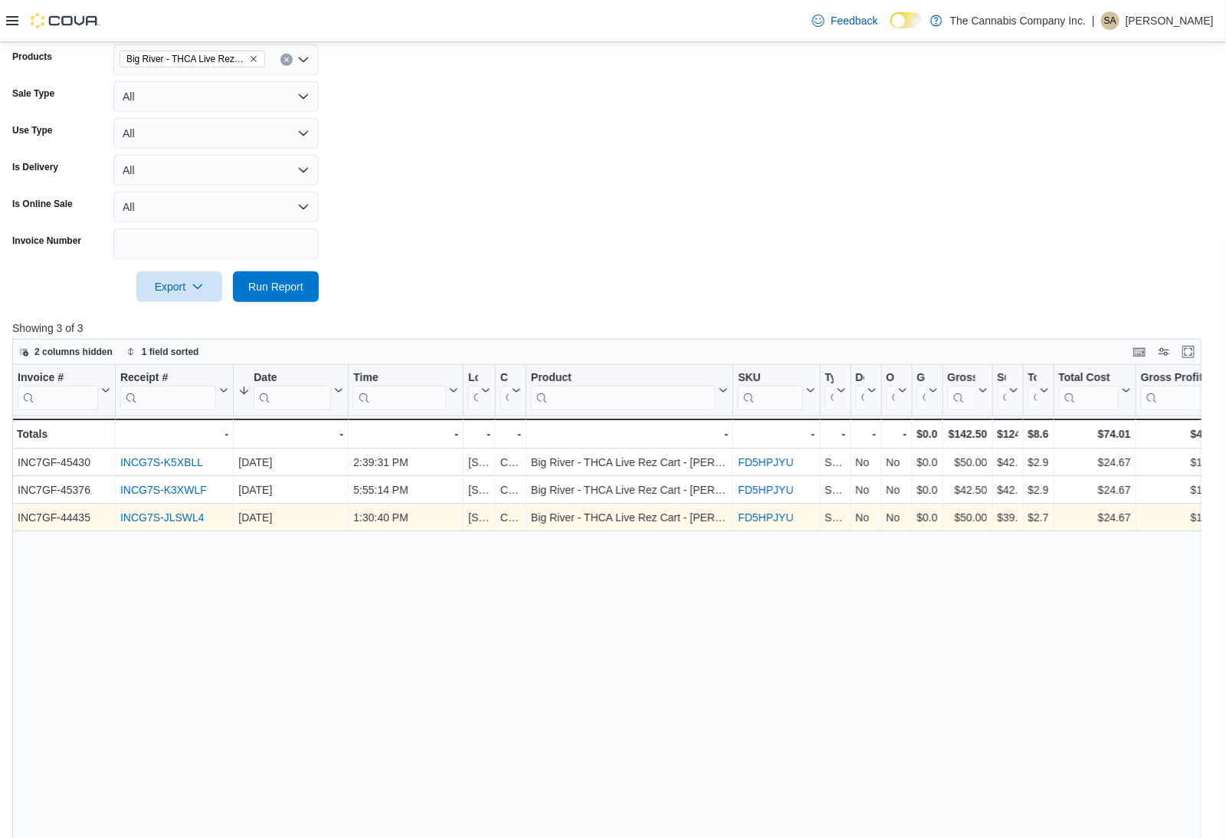
click at [175, 511] on link "INCG7S-JLSWL4" at bounding box center [162, 517] width 84 height 12
click at [482, 481] on div "939 Brookway Blvd, Suite L" at bounding box center [479, 489] width 22 height 18
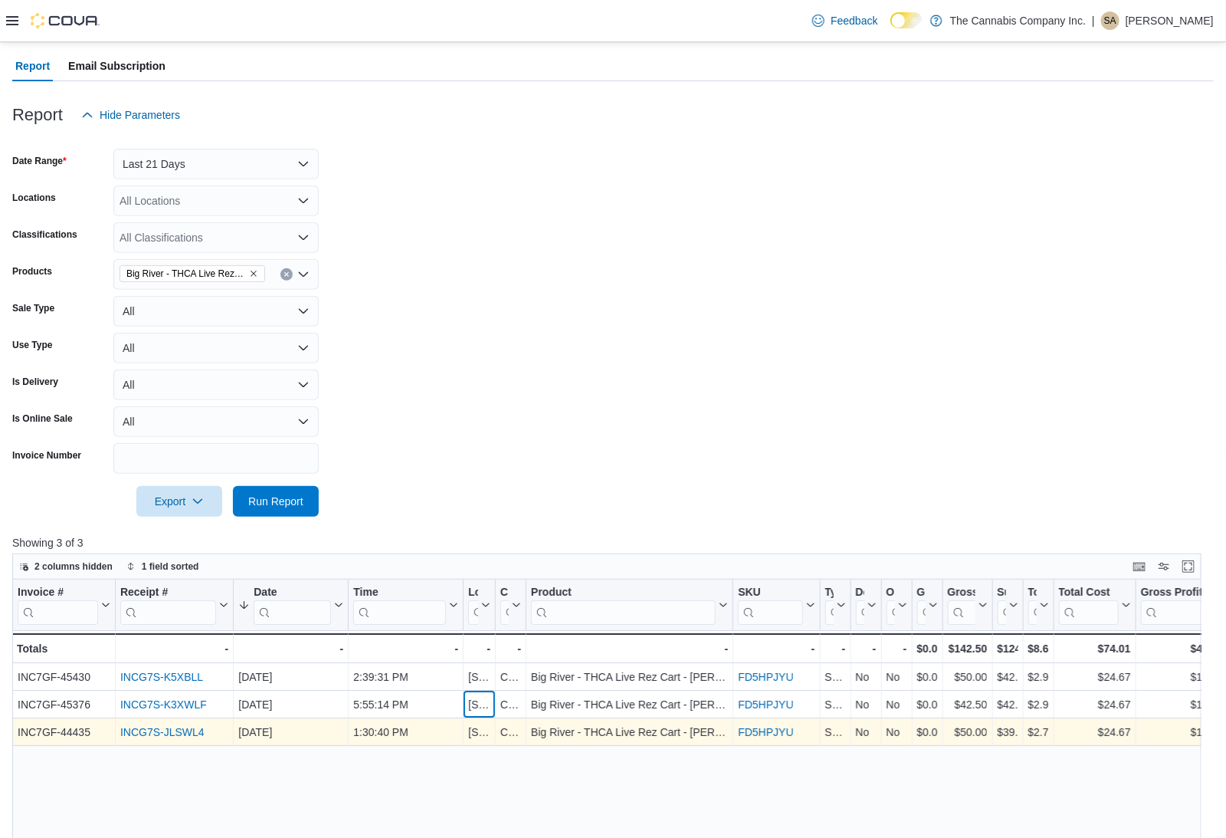
scroll to position [109, 0]
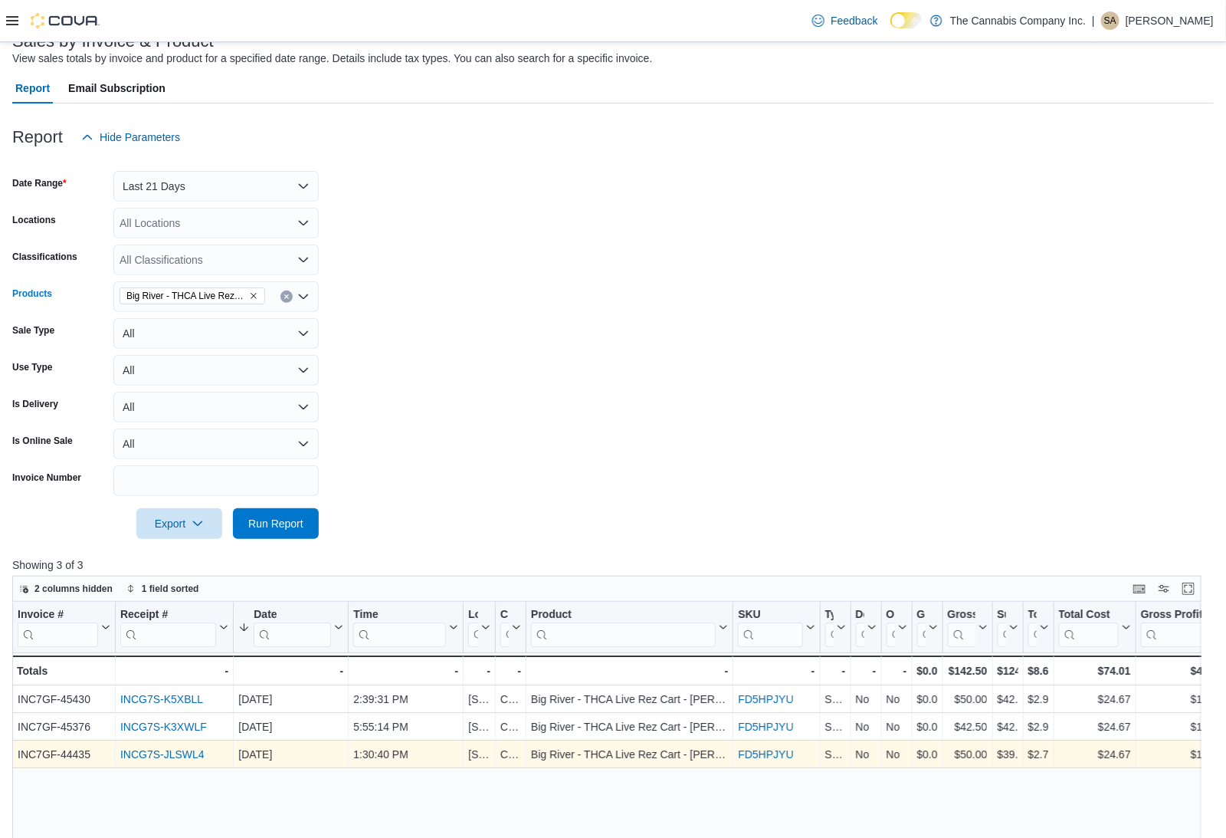
click at [286, 293] on icon "Clear input" at bounding box center [287, 296] width 6 height 6
type input "********"
click at [287, 518] on span "Run Report" at bounding box center [275, 522] width 55 height 15
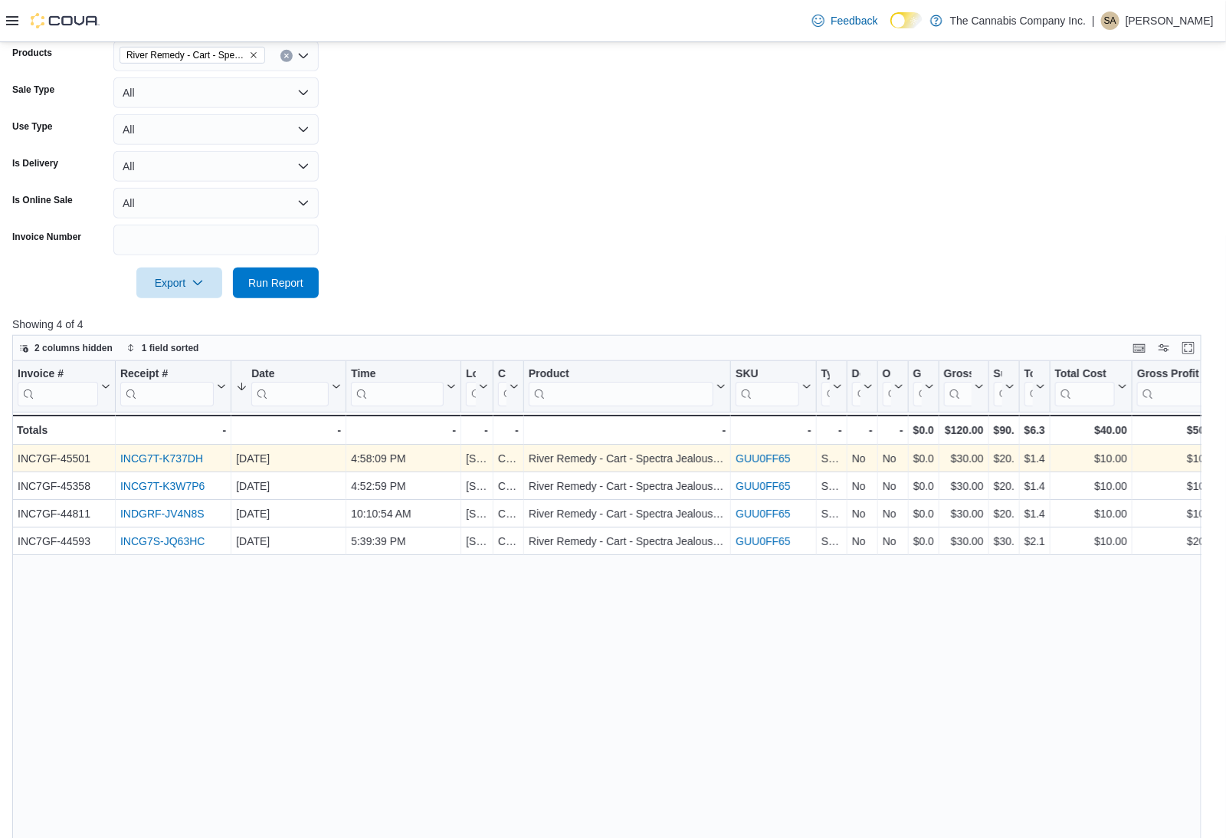
click at [175, 460] on link "INCG7T-K737DH" at bounding box center [161, 458] width 83 height 12
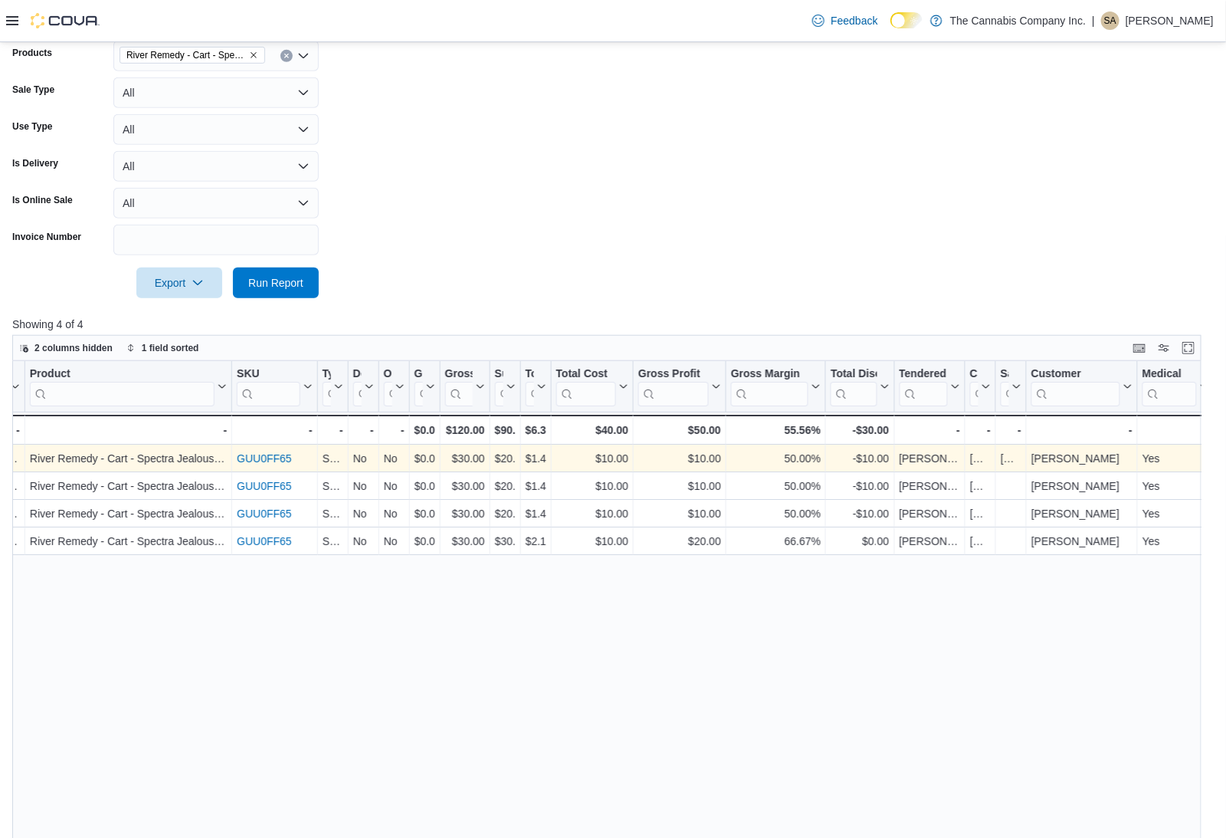
scroll to position [0, 591]
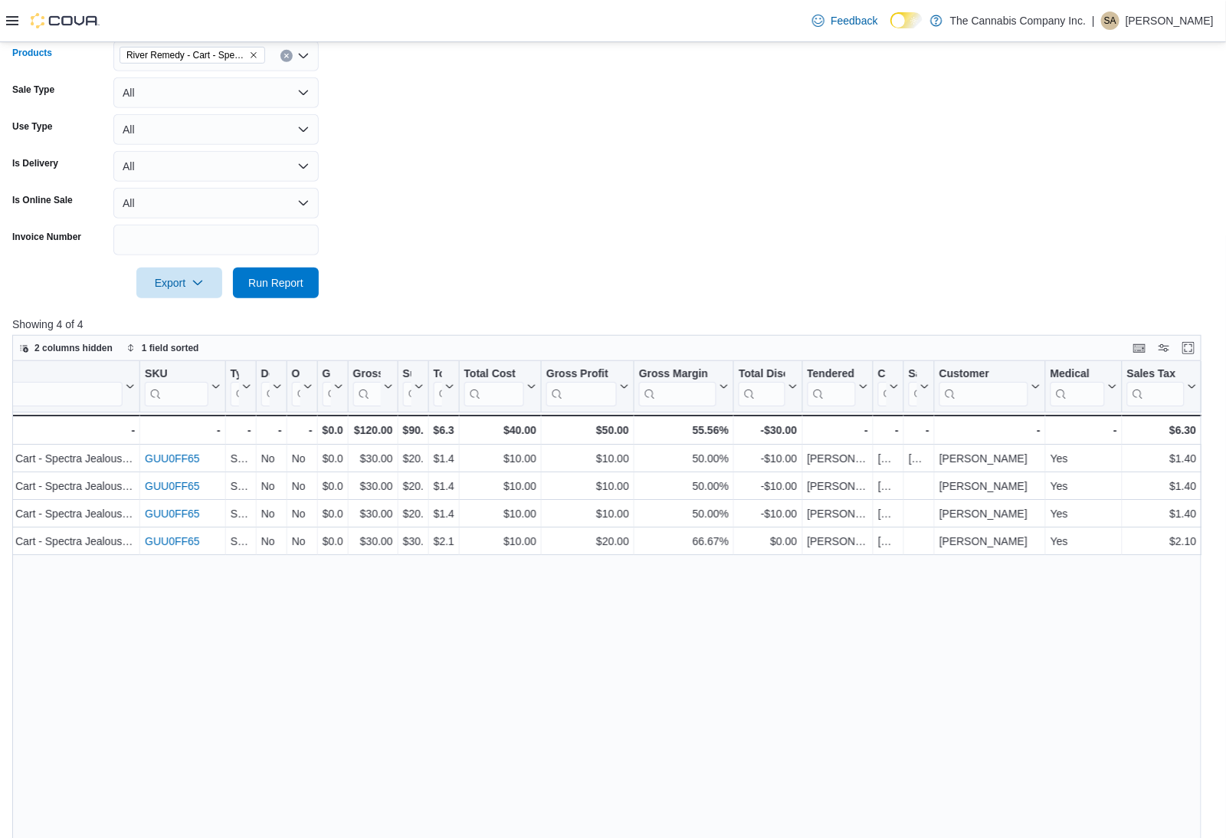
click at [289, 54] on icon "Clear input" at bounding box center [287, 56] width 6 height 6
click at [244, 57] on div "All Products" at bounding box center [215, 56] width 205 height 31
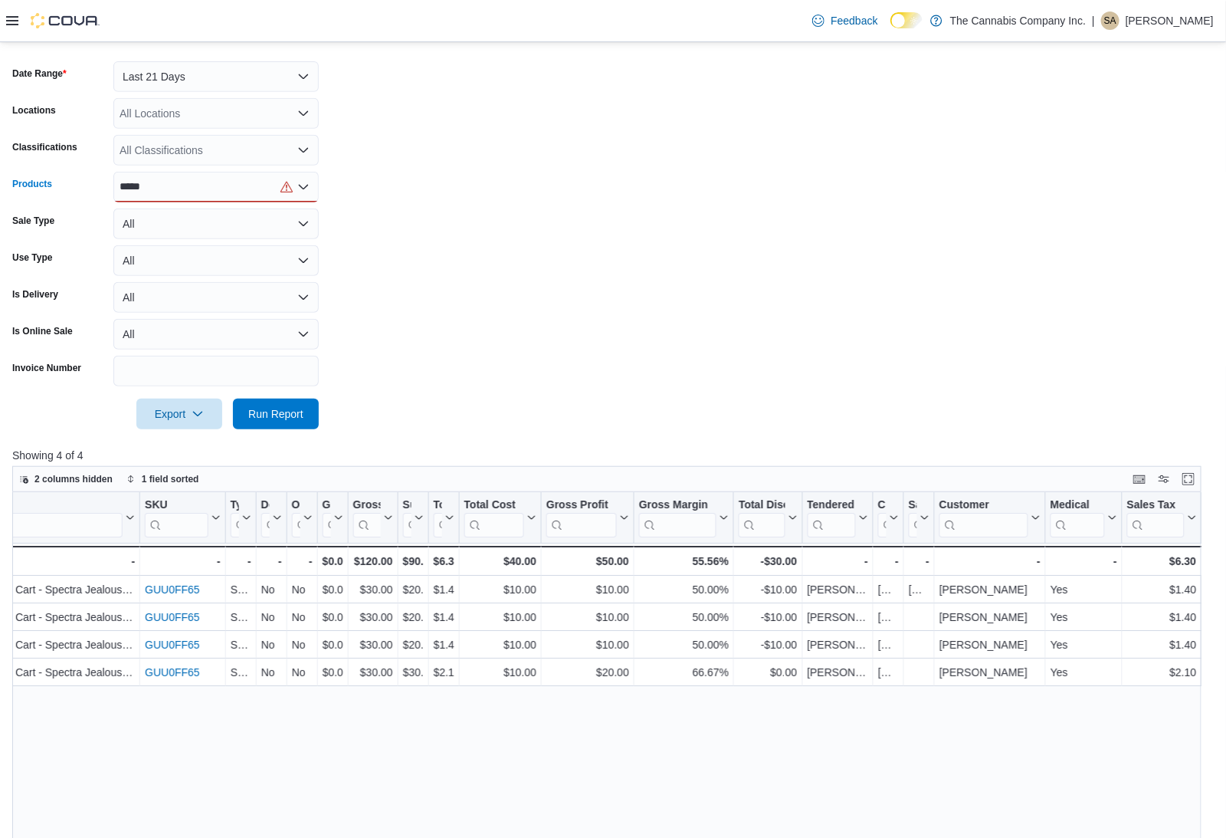
click at [233, 184] on div "***** Combo box. Selected. gumbo. Selected. Combo box input. All Products. Type…" at bounding box center [215, 187] width 205 height 31
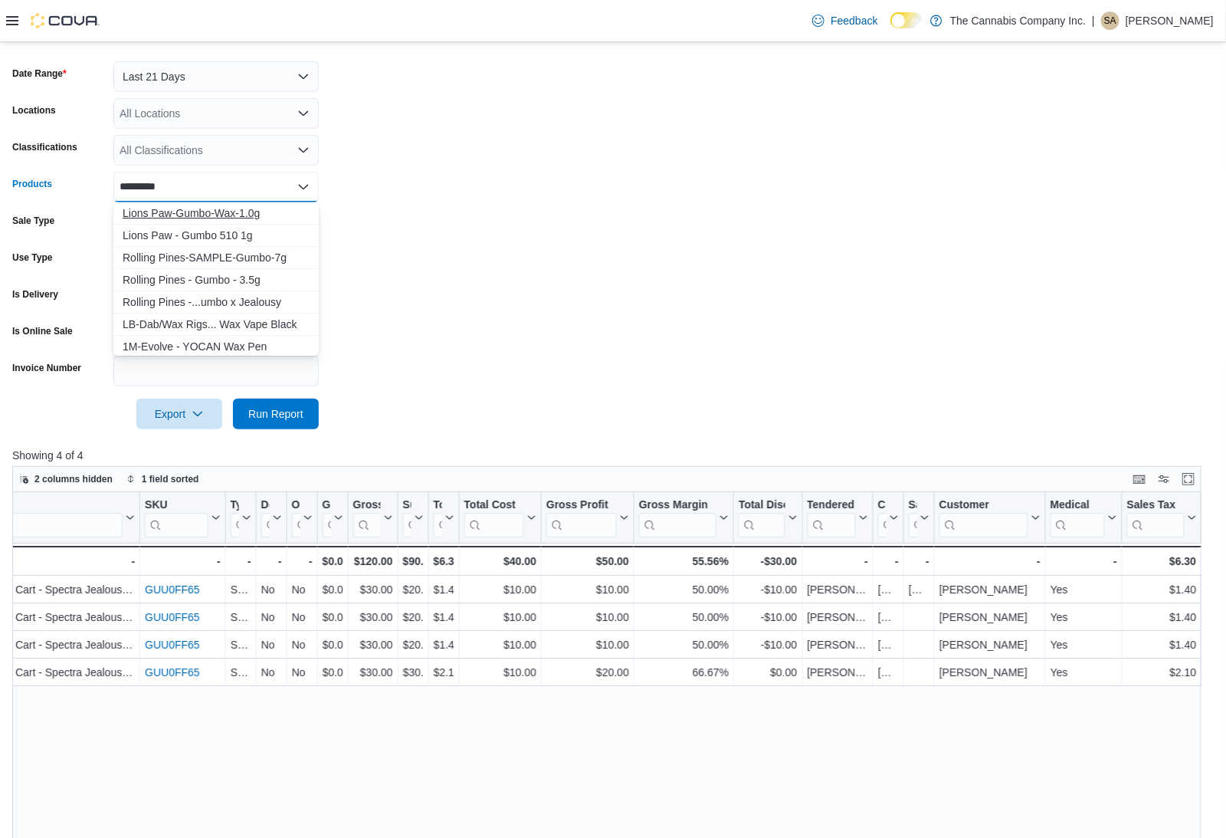
type input "*********"
click at [233, 214] on div "Lions Paw-Gumbo-Wax-1.0g" at bounding box center [216, 212] width 187 height 15
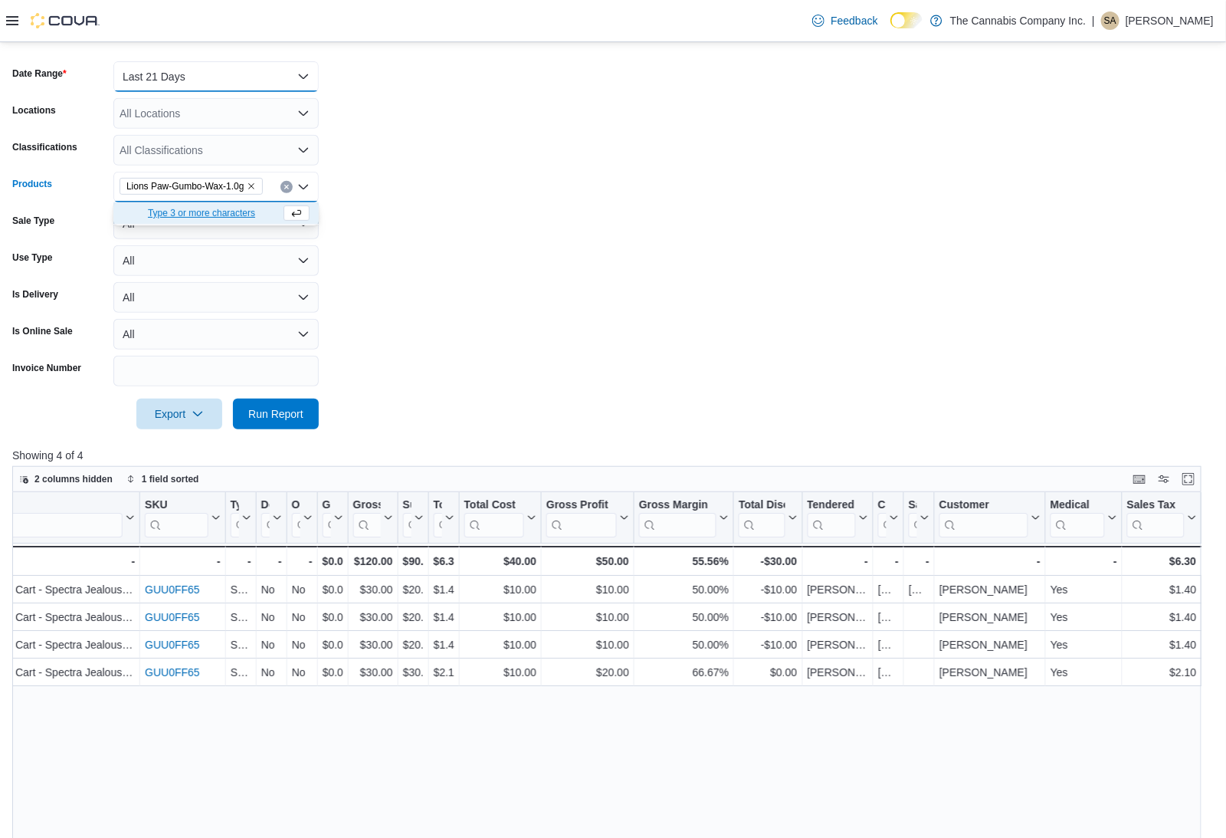
click at [219, 85] on button "Last 21 Days" at bounding box center [215, 76] width 205 height 31
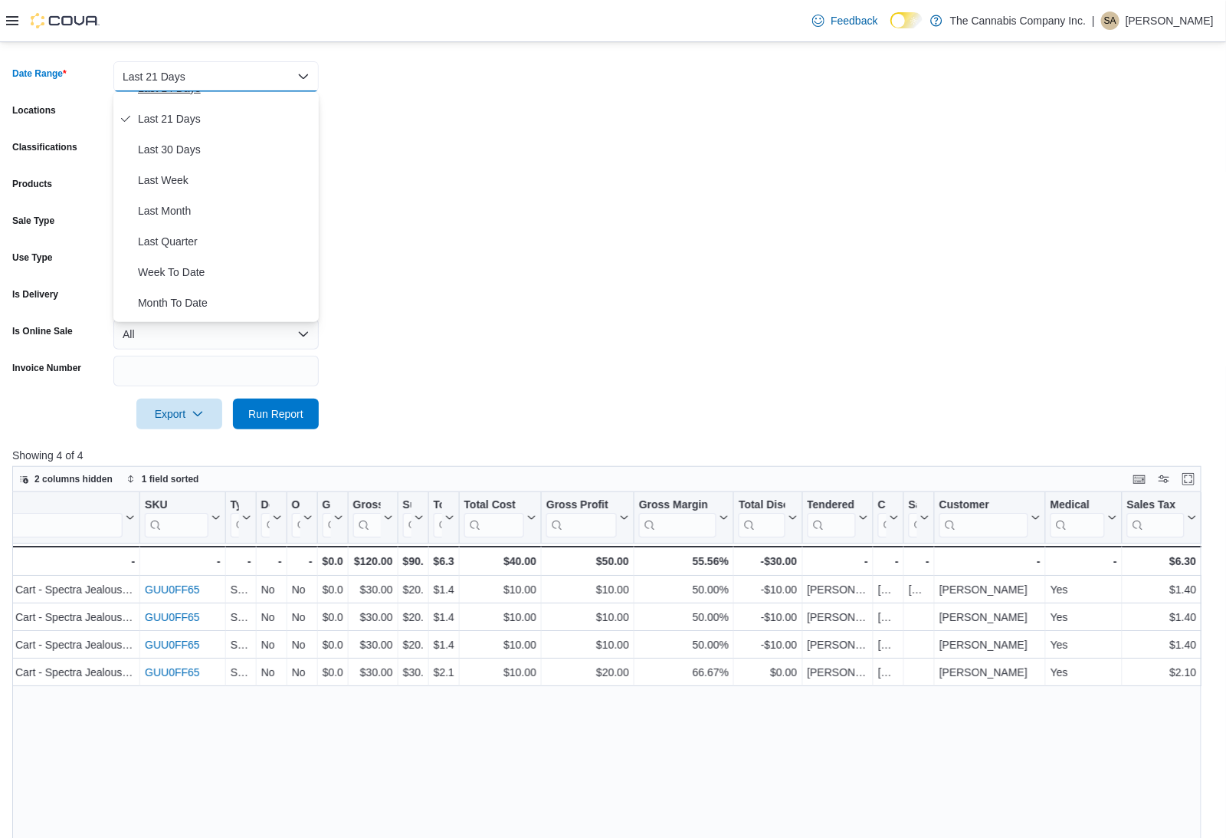
scroll to position [229, 0]
click at [202, 299] on span "Year To Date" at bounding box center [225, 307] width 175 height 18
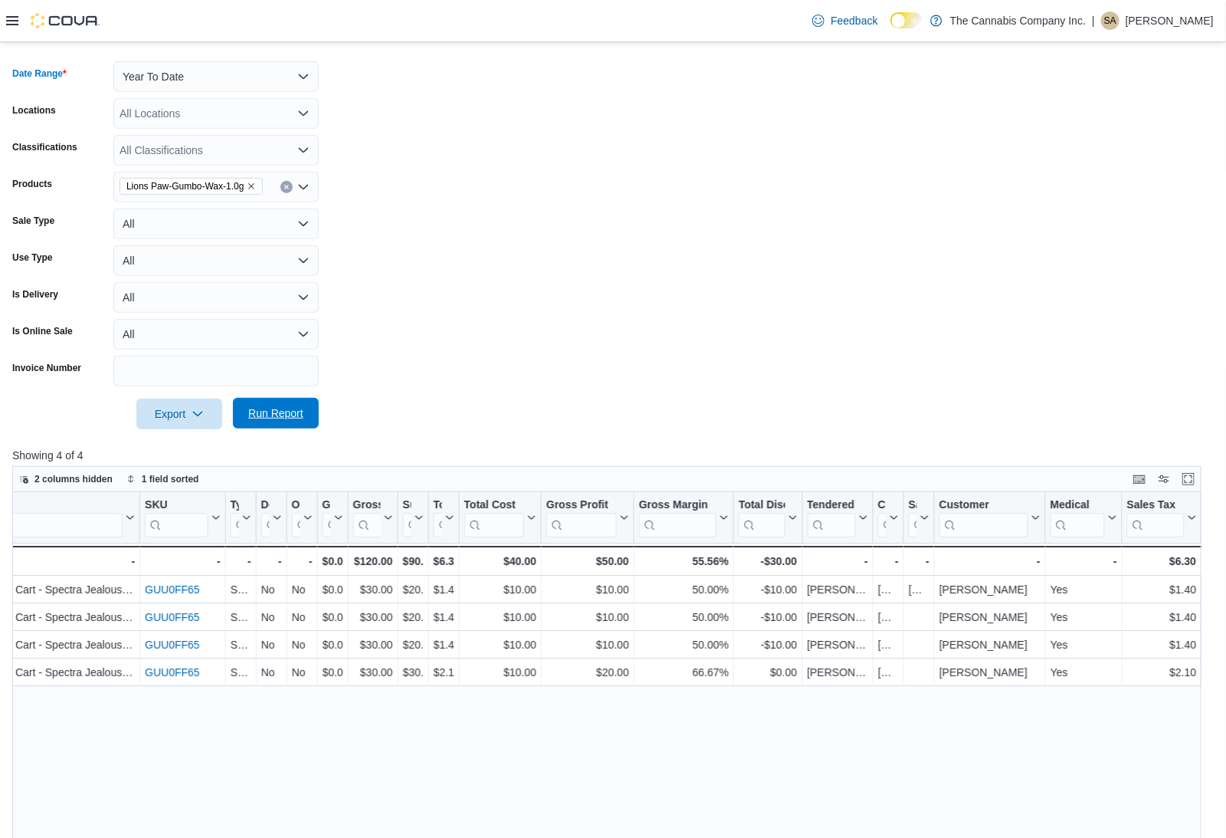
click at [290, 414] on span "Run Report" at bounding box center [275, 412] width 55 height 15
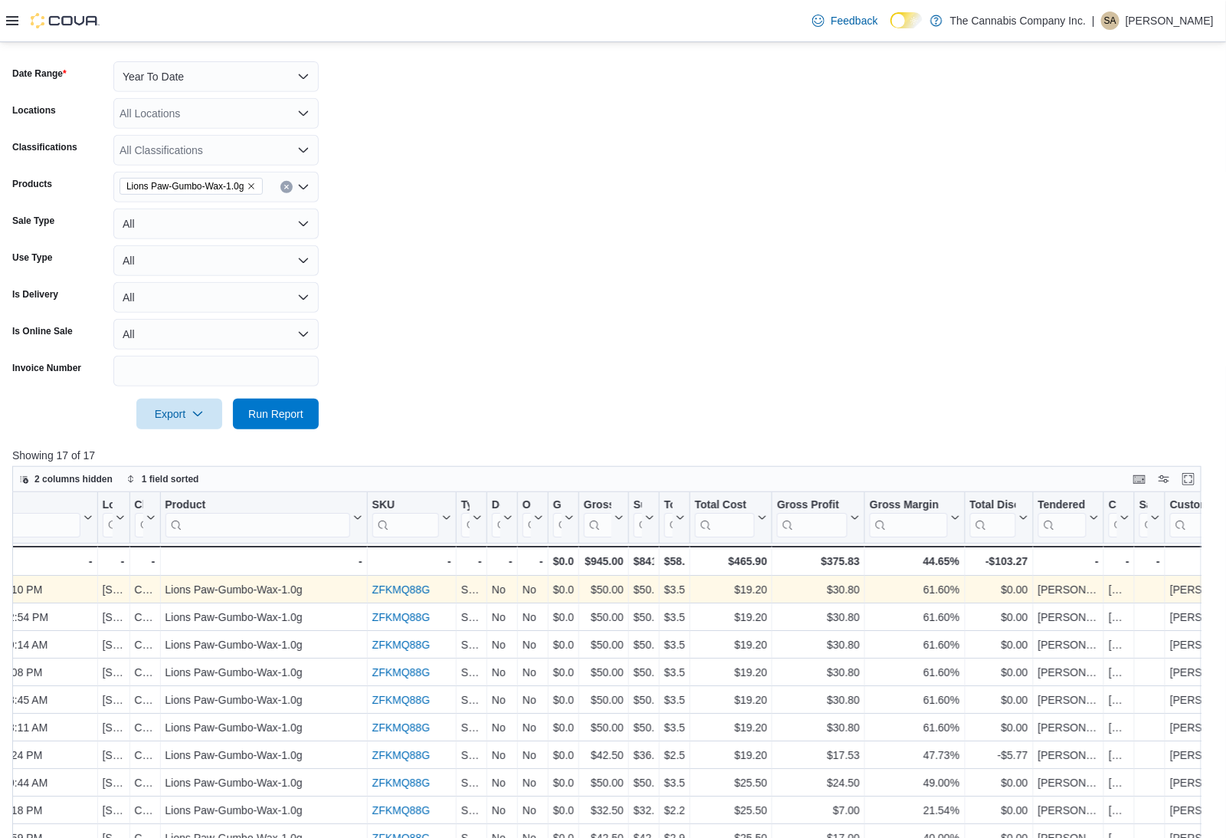
scroll to position [352, 0]
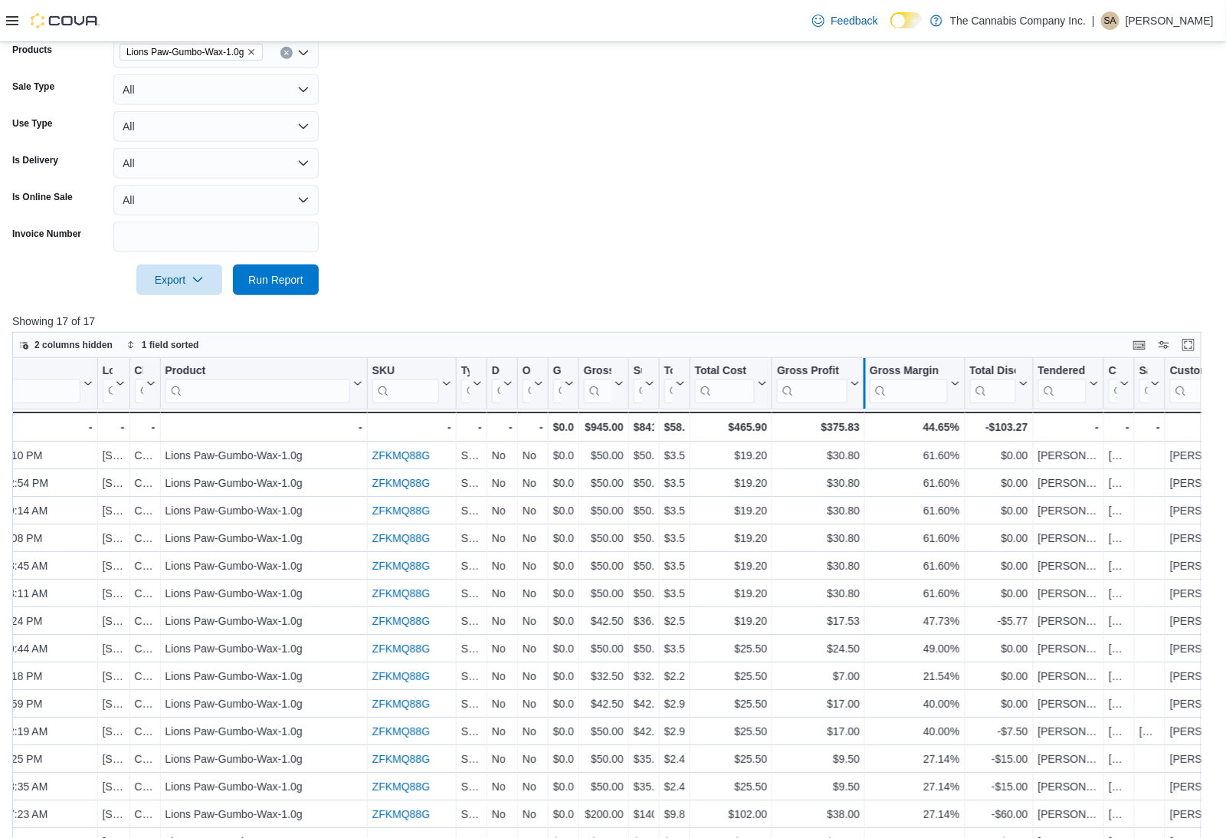
click at [859, 383] on div at bounding box center [864, 383] width 12 height 51
click at [855, 381] on icon at bounding box center [854, 383] width 12 height 9
click at [850, 443] on span "Sort Low-High" at bounding box center [827, 441] width 58 height 12
click at [892, 254] on div at bounding box center [613, 258] width 1202 height 12
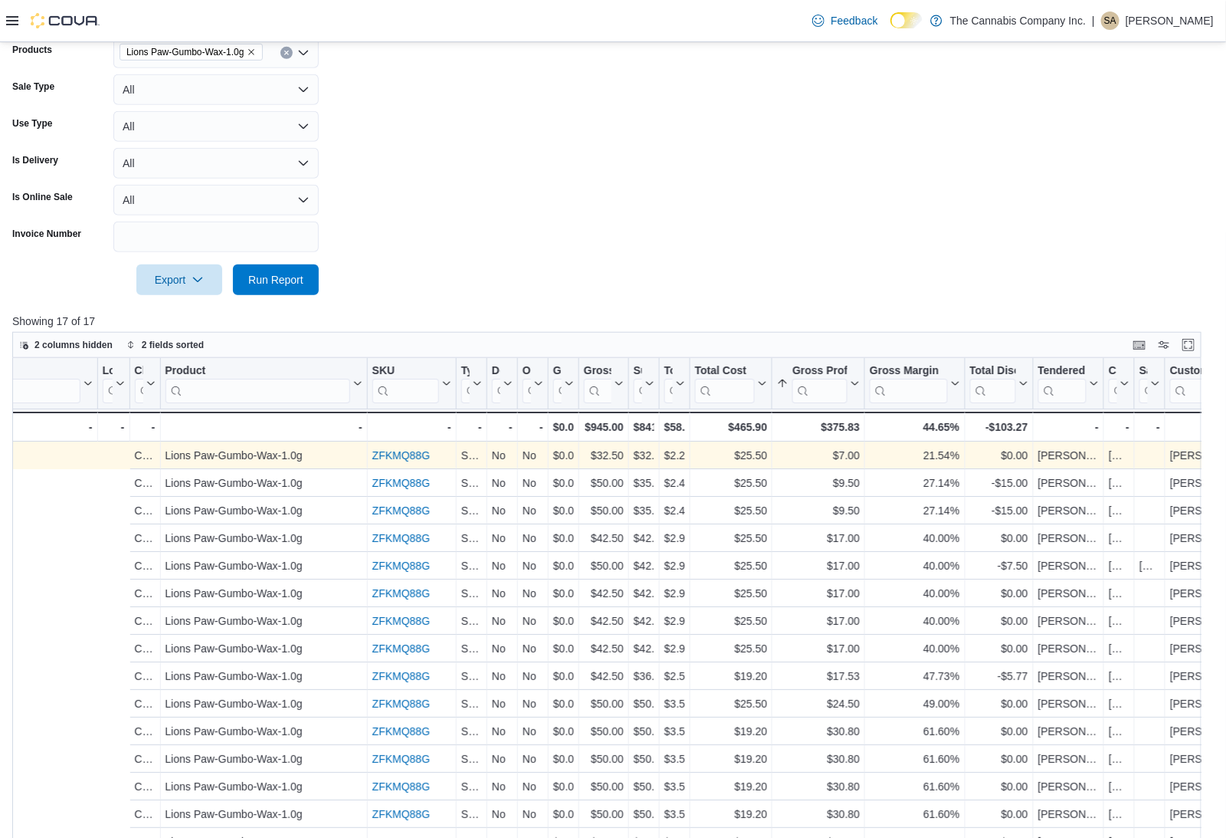
scroll to position [0, 647]
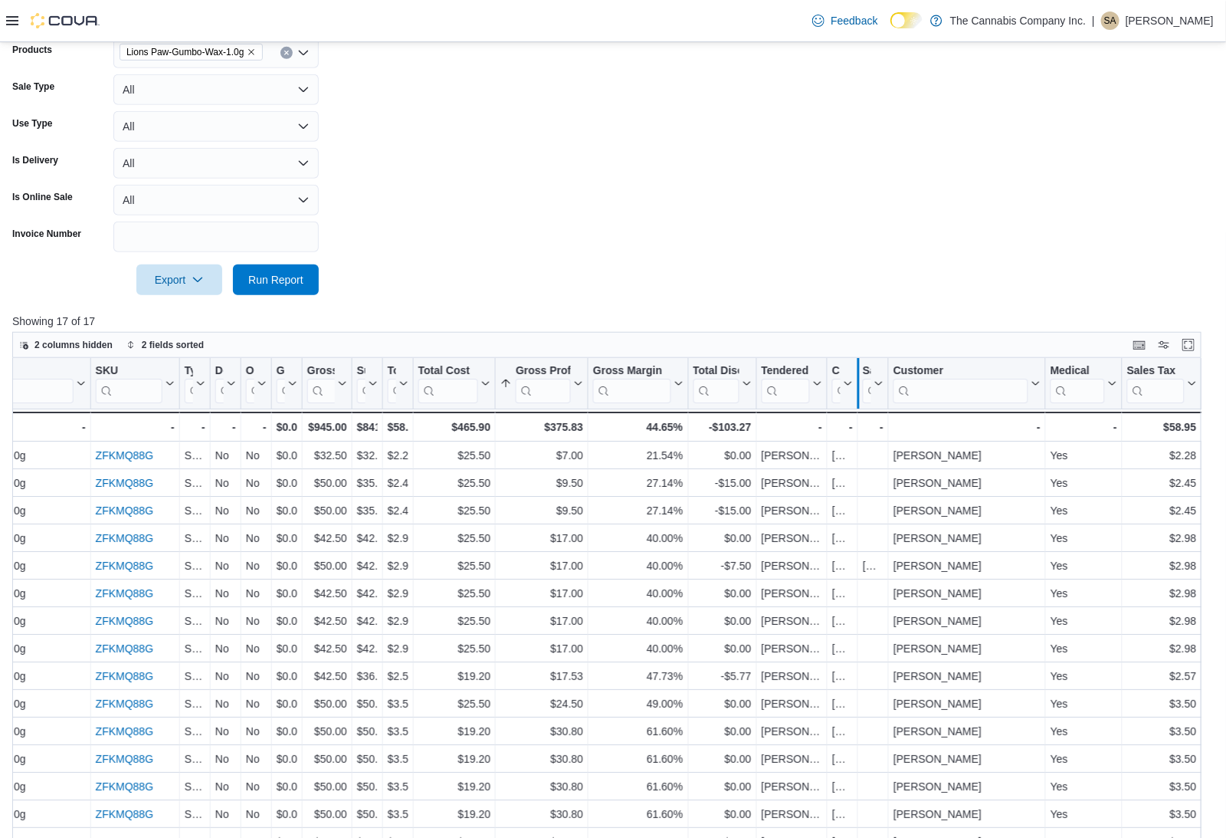
click at [852, 372] on div at bounding box center [858, 383] width 12 height 51
click at [834, 301] on div at bounding box center [613, 304] width 1202 height 18
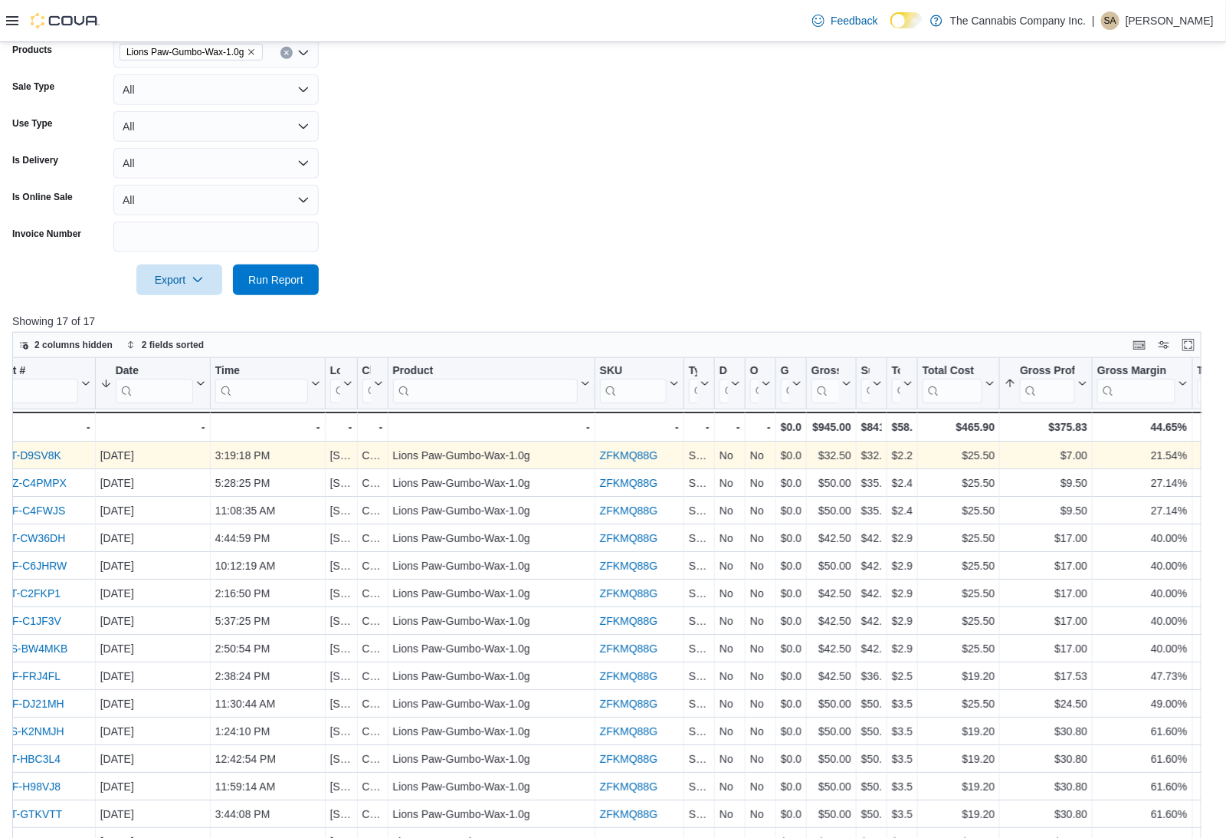
scroll to position [0, 130]
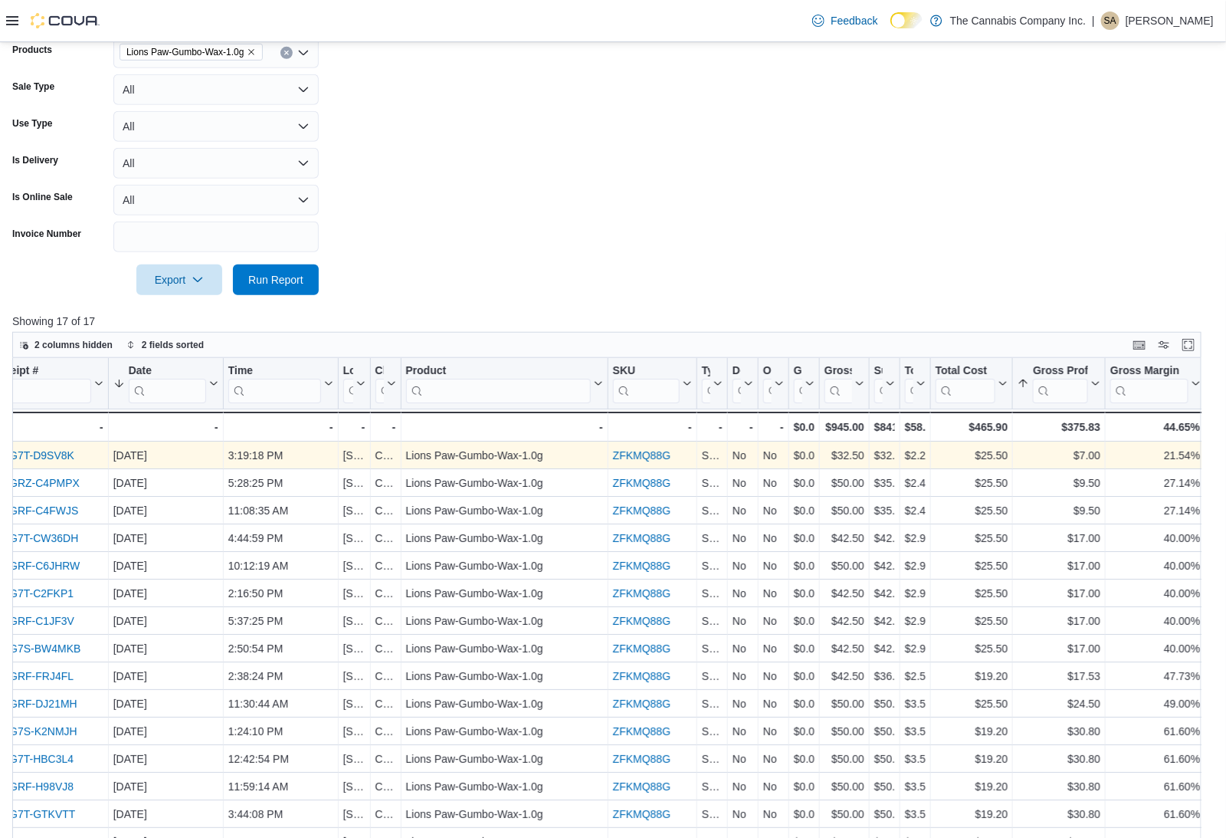
click at [67, 452] on link "INCG7T-D9SV8K" at bounding box center [33, 455] width 84 height 12
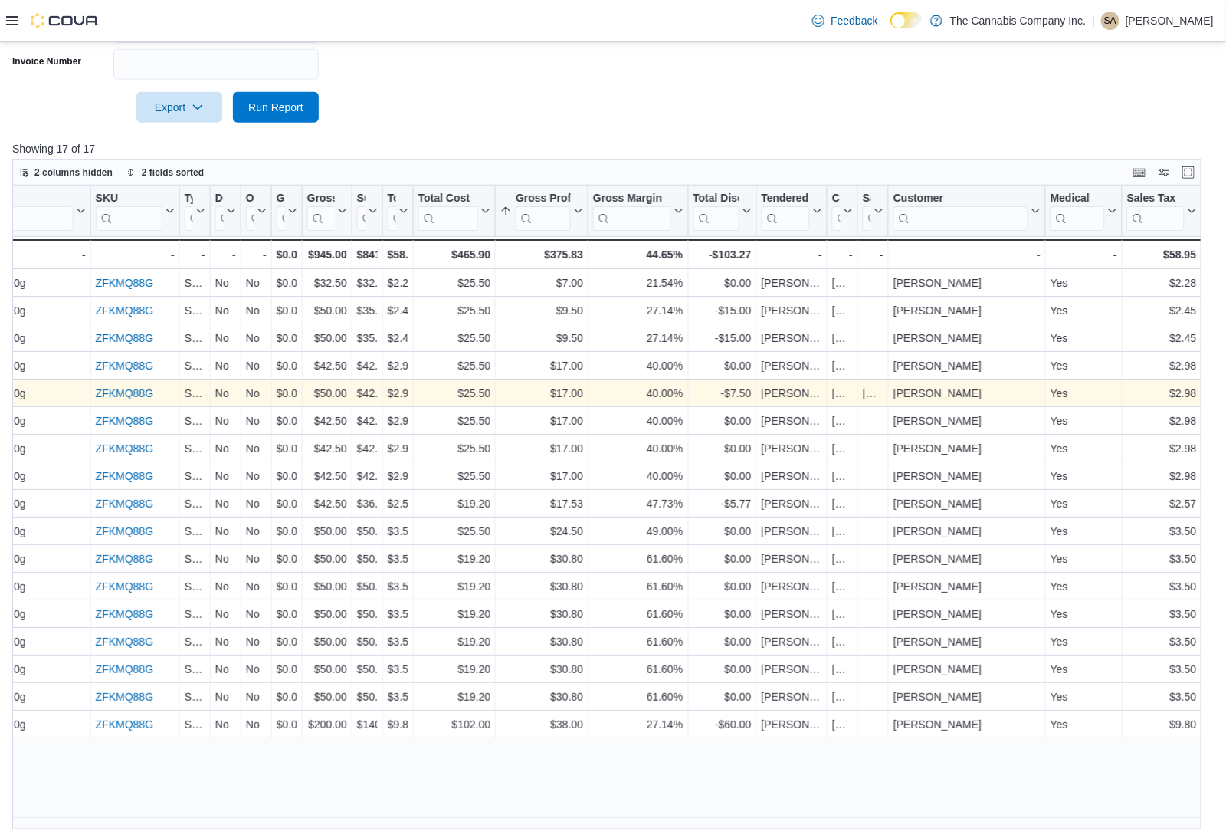
scroll to position [529, 0]
